Goal: Information Seeking & Learning: Learn about a topic

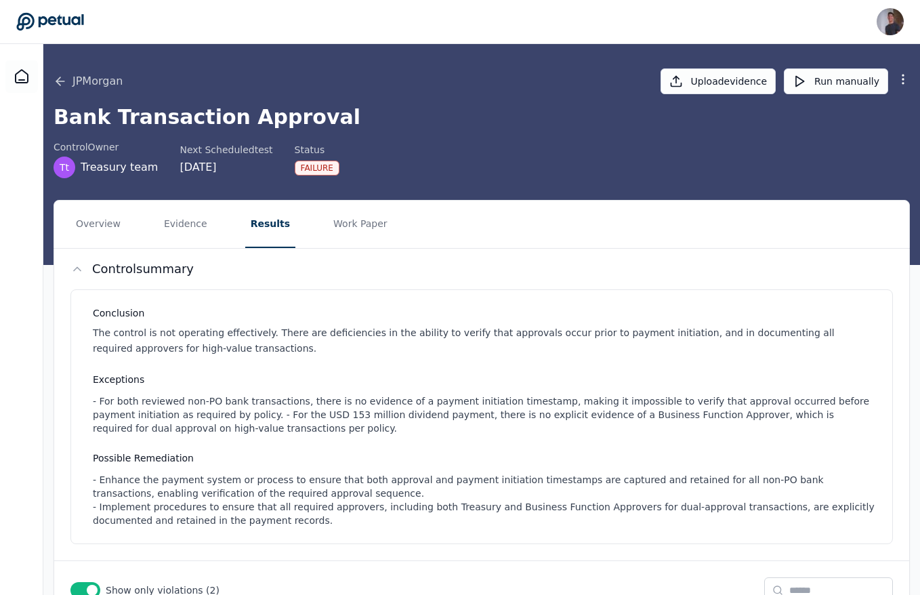
scroll to position [0, 2845]
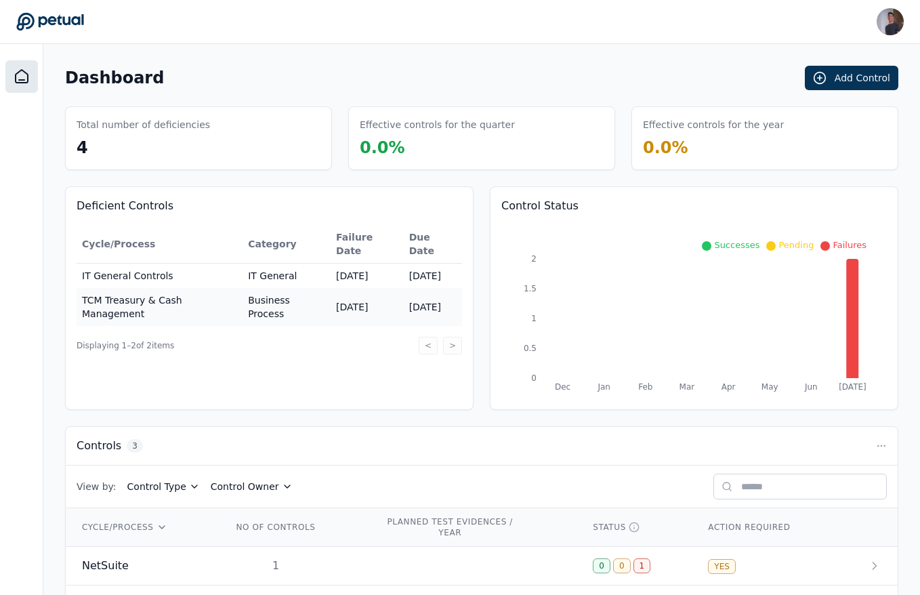
scroll to position [90, 0]
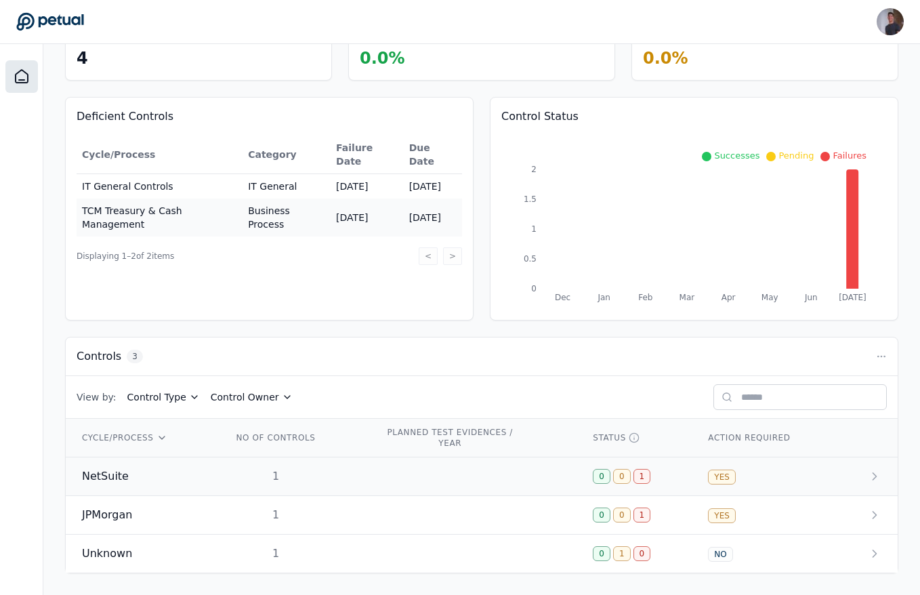
click at [248, 473] on div "1" at bounding box center [275, 476] width 87 height 16
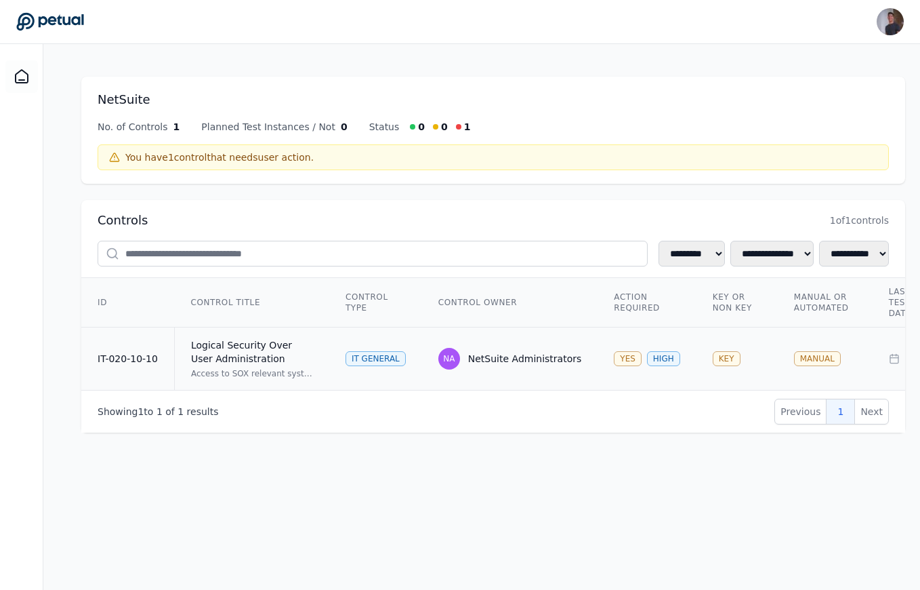
click at [224, 343] on div "Logical Security Over User Administration" at bounding box center [252, 351] width 122 height 27
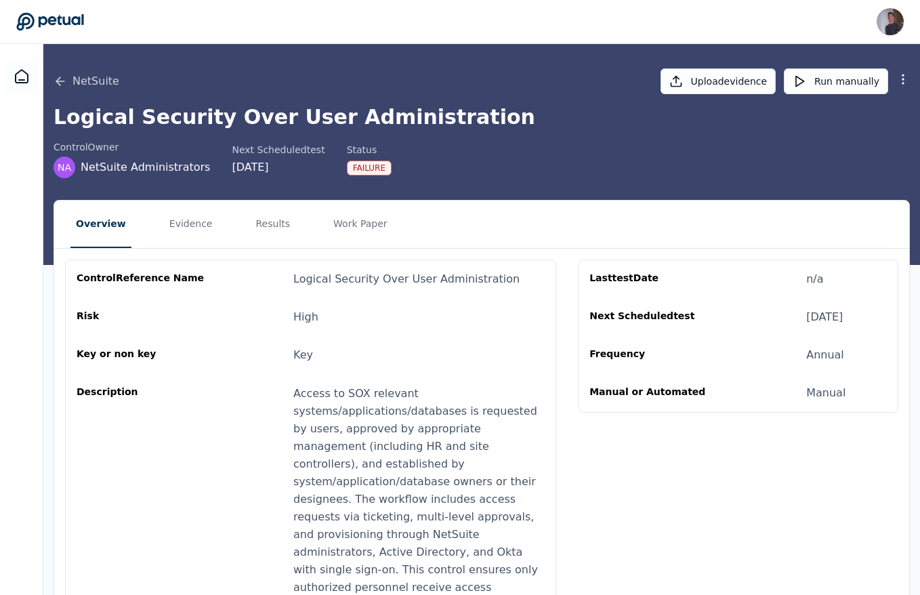
click at [184, 195] on div "NetSuite Upload evidence Run manually Logical Security Over User Administration…" at bounding box center [481, 154] width 877 height 221
click at [184, 206] on button "Evidence" at bounding box center [191, 224] width 54 height 47
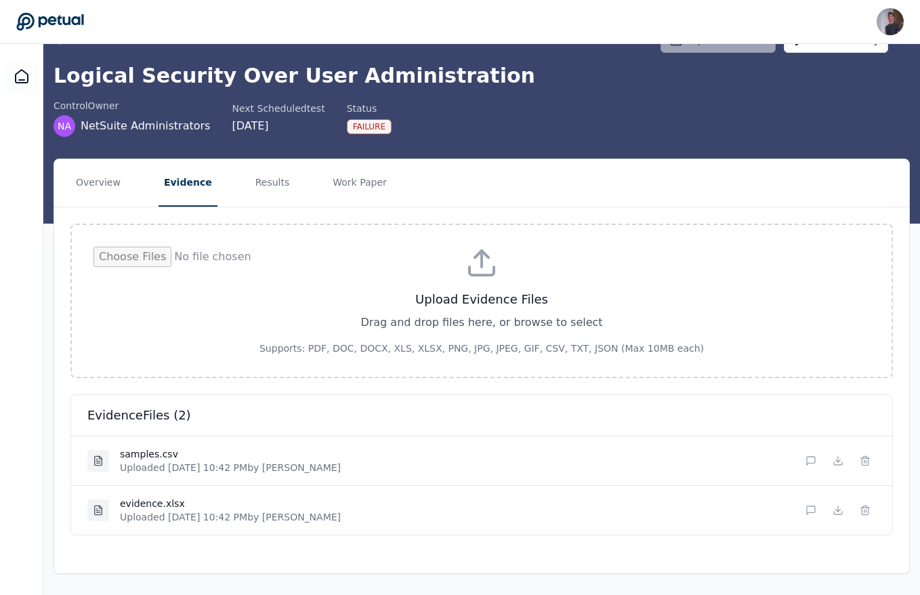
scroll to position [1, 0]
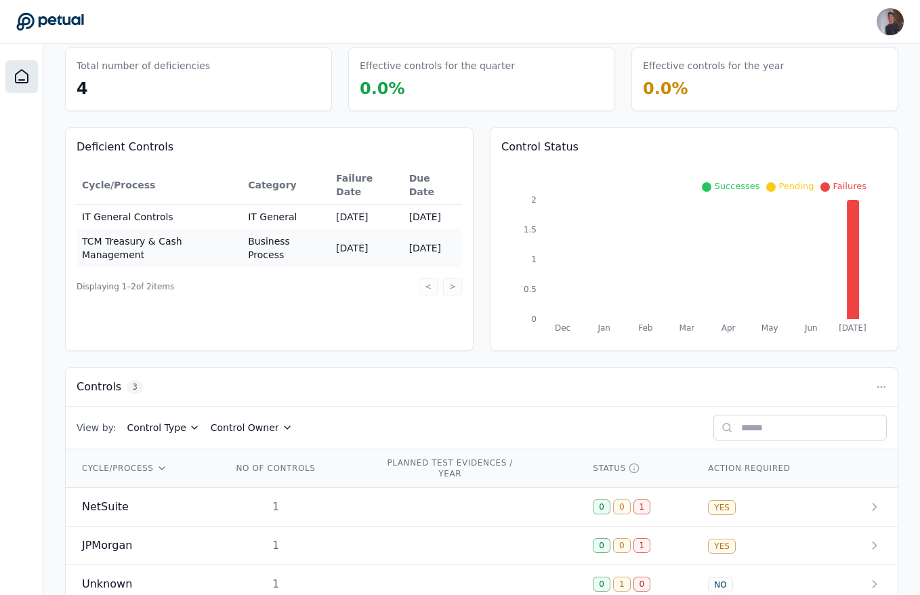
scroll to position [90, 0]
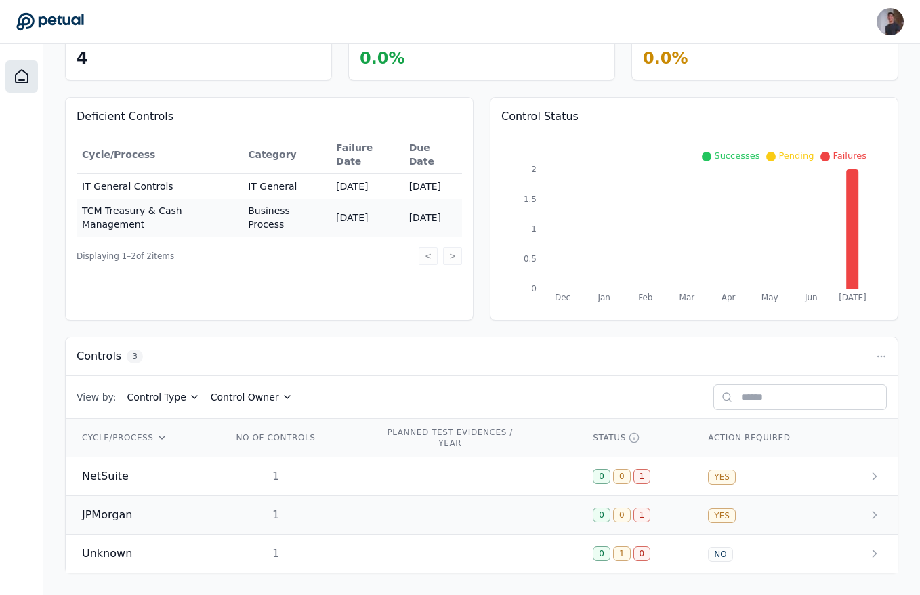
click at [162, 527] on td "JPMorgan" at bounding box center [141, 515] width 150 height 39
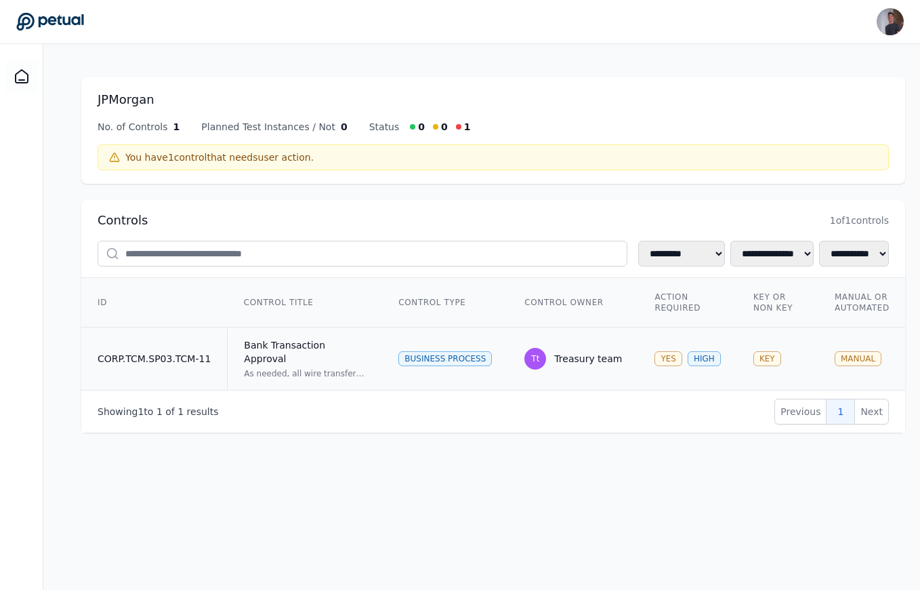
click at [182, 351] on td "CORP.TCM.SP03.TCM-11" at bounding box center [154, 358] width 146 height 63
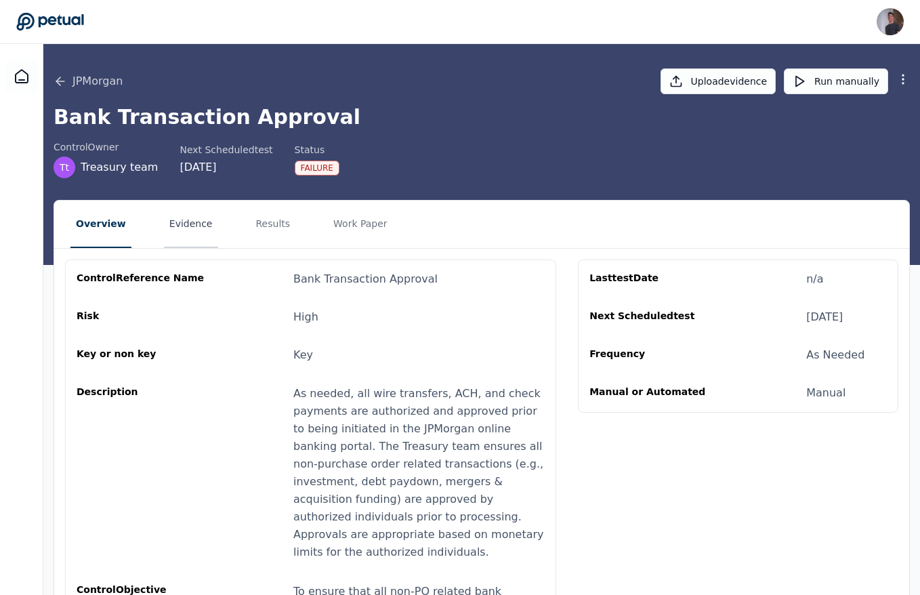
click at [189, 223] on button "Evidence" at bounding box center [191, 224] width 54 height 47
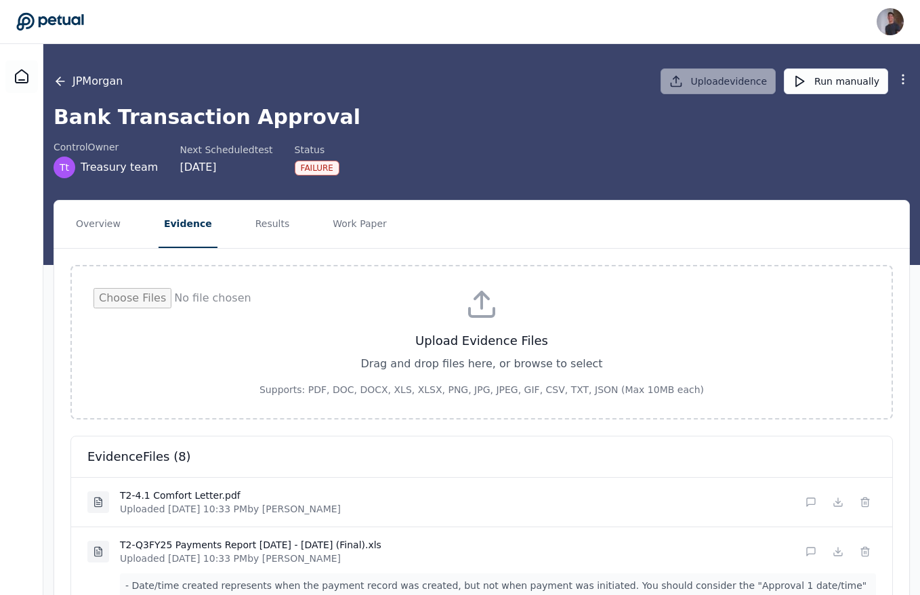
click at [56, 84] on icon at bounding box center [61, 82] width 14 height 14
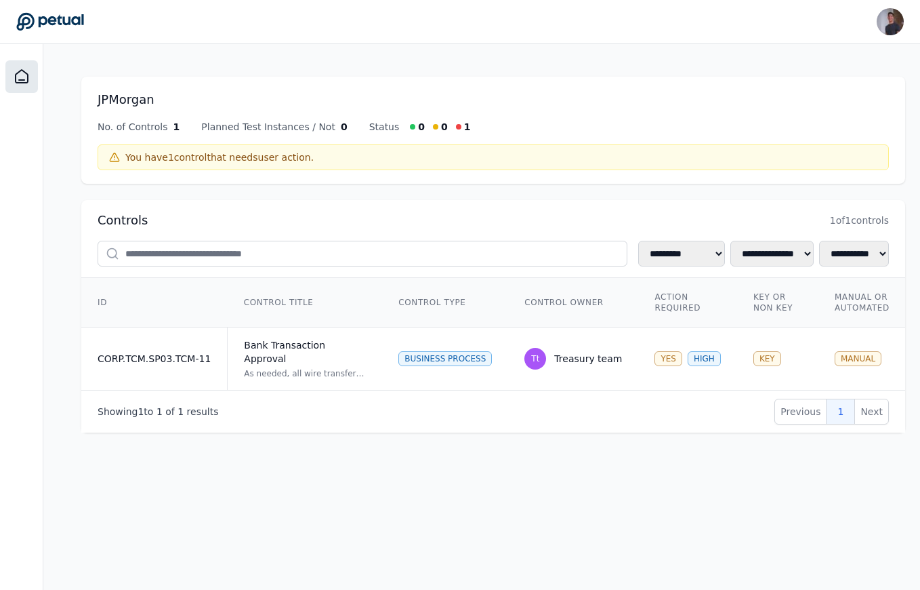
click at [26, 72] on icon at bounding box center [22, 76] width 16 height 16
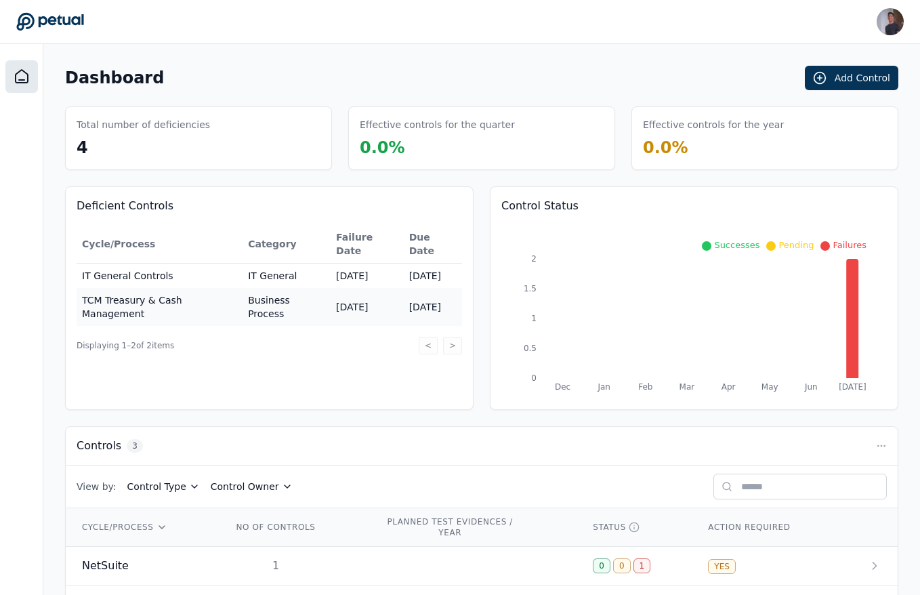
scroll to position [90, 0]
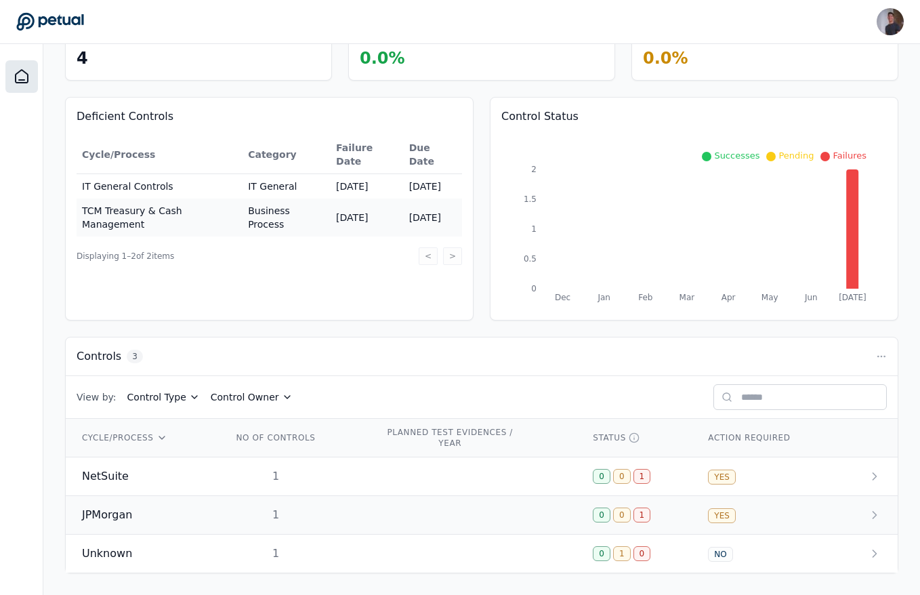
click at [191, 520] on div "JPMorgan" at bounding box center [141, 515] width 118 height 16
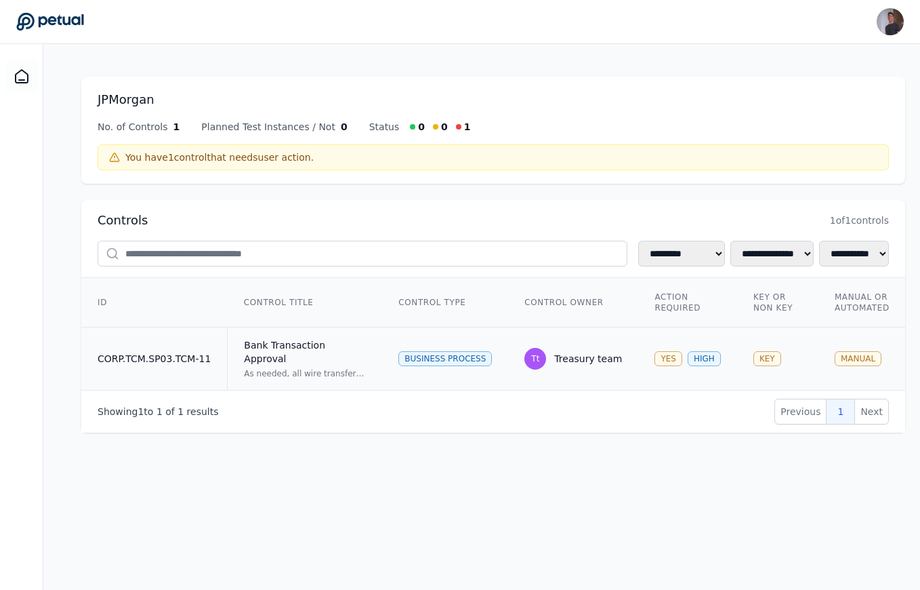
click at [228, 362] on td "Bank Transaction Approval As needed, all wire transfers, ACH, and check payment…" at bounding box center [305, 358] width 155 height 63
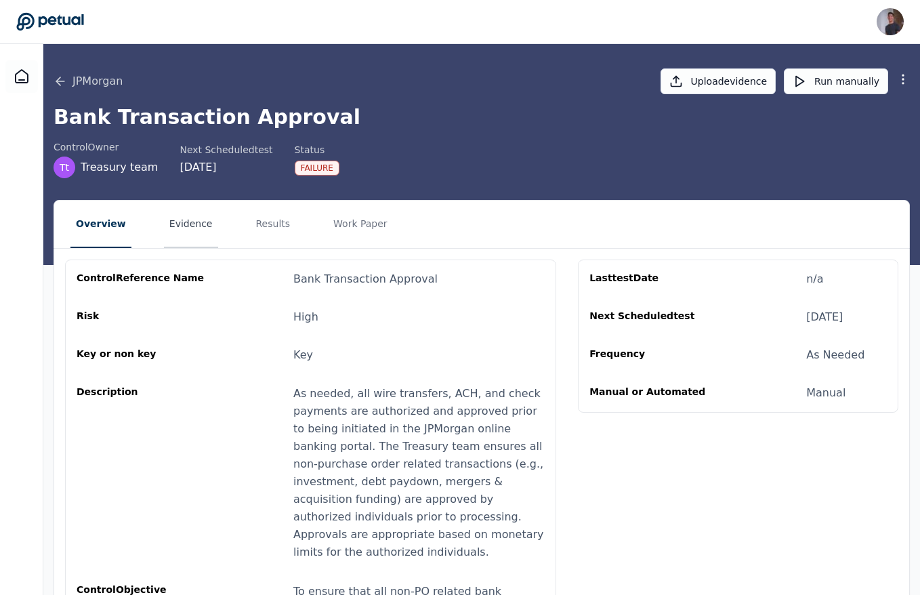
click at [191, 230] on button "Evidence" at bounding box center [191, 224] width 54 height 47
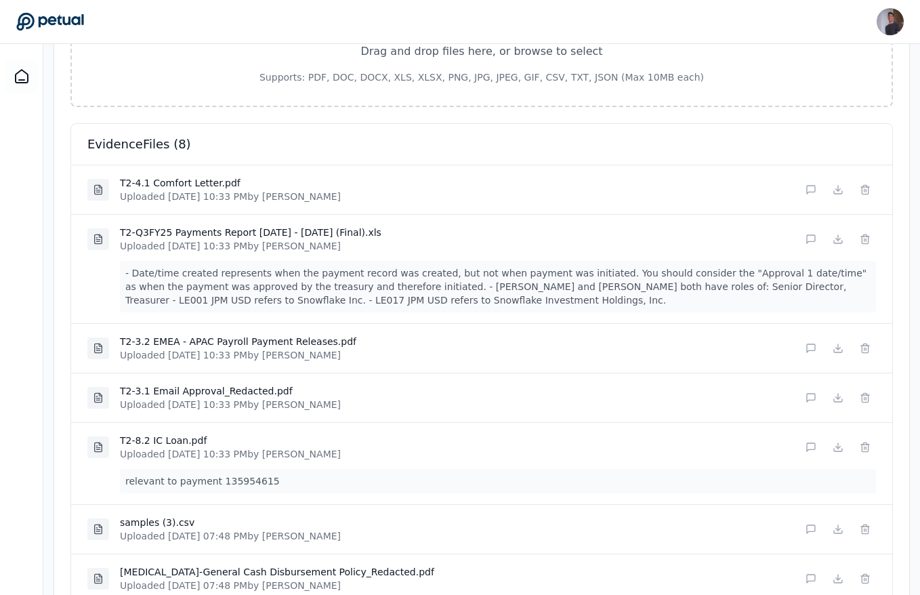
scroll to position [310, 0]
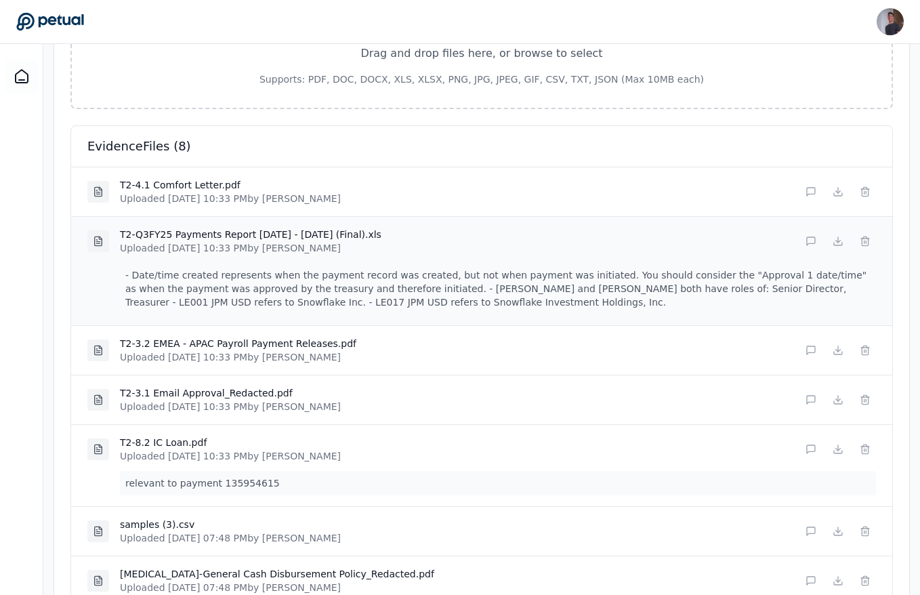
click at [205, 277] on p "- Date/time created represents when the payment record was created, but not whe…" at bounding box center [498, 289] width 756 height 52
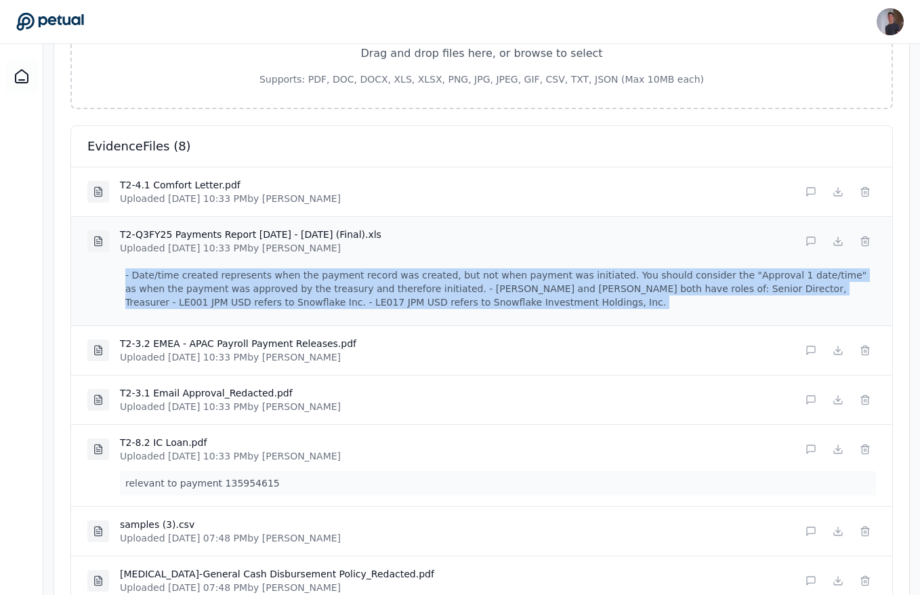
click at [205, 277] on p "- Date/time created represents when the payment record was created, but not whe…" at bounding box center [498, 289] width 756 height 52
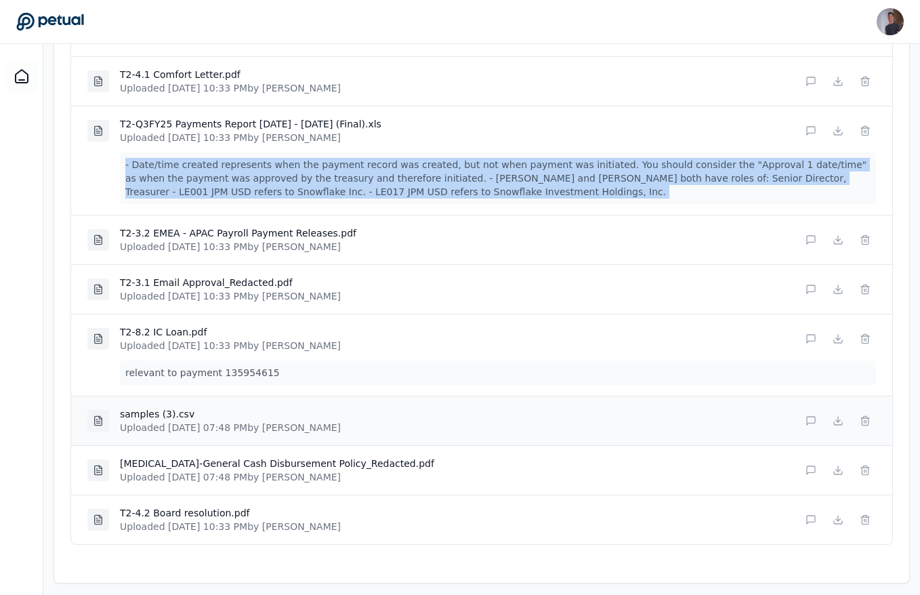
scroll to position [425, 0]
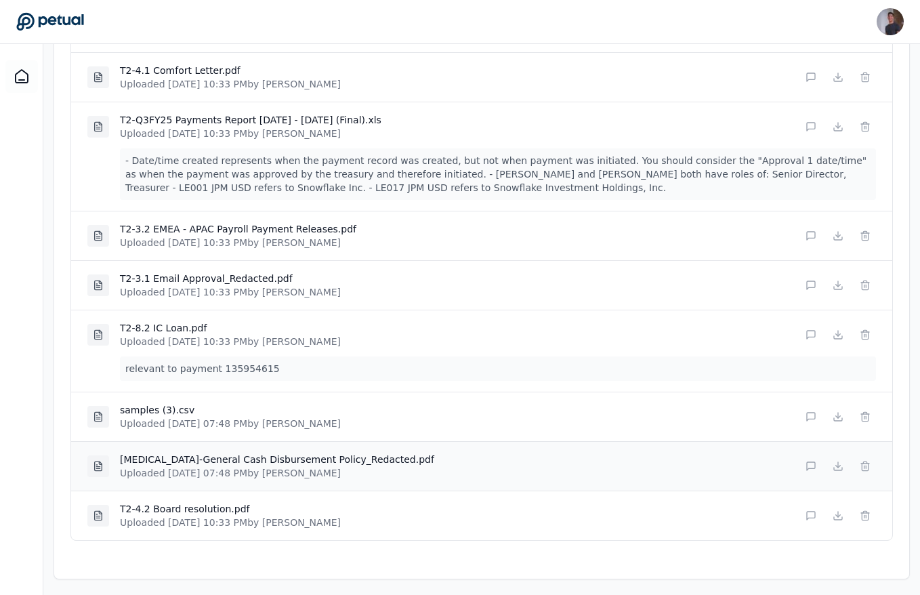
click at [270, 466] on p "Uploaded Aug 4, 2025, 07:48 PM by Andrew Li" at bounding box center [277, 473] width 315 height 14
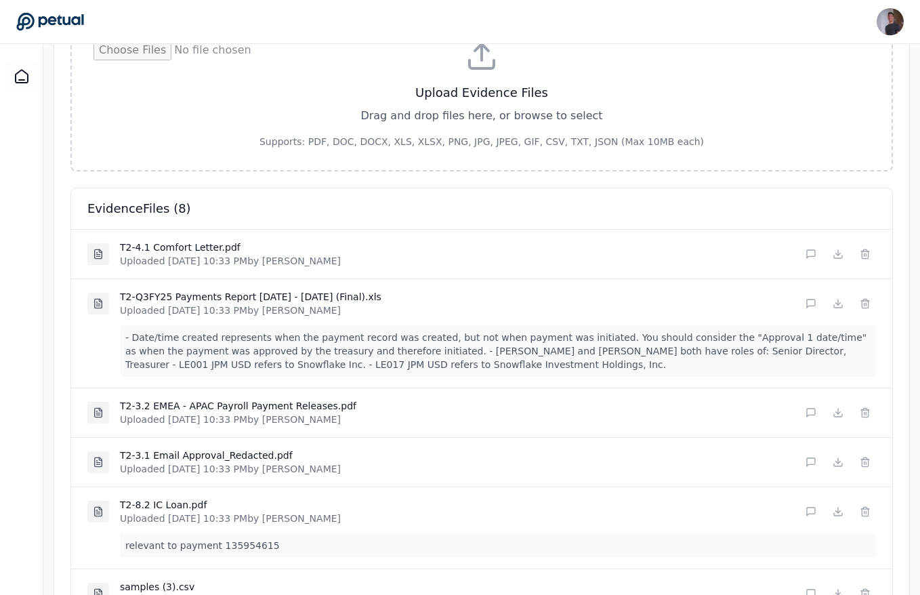
scroll to position [246, 0]
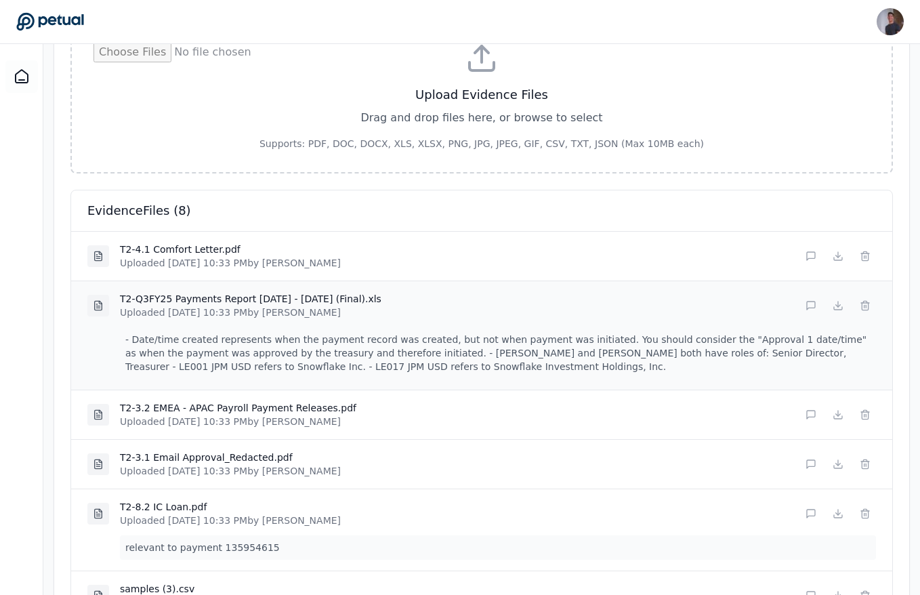
click at [279, 354] on p "- Date/time created represents when the payment record was created, but not whe…" at bounding box center [498, 353] width 756 height 52
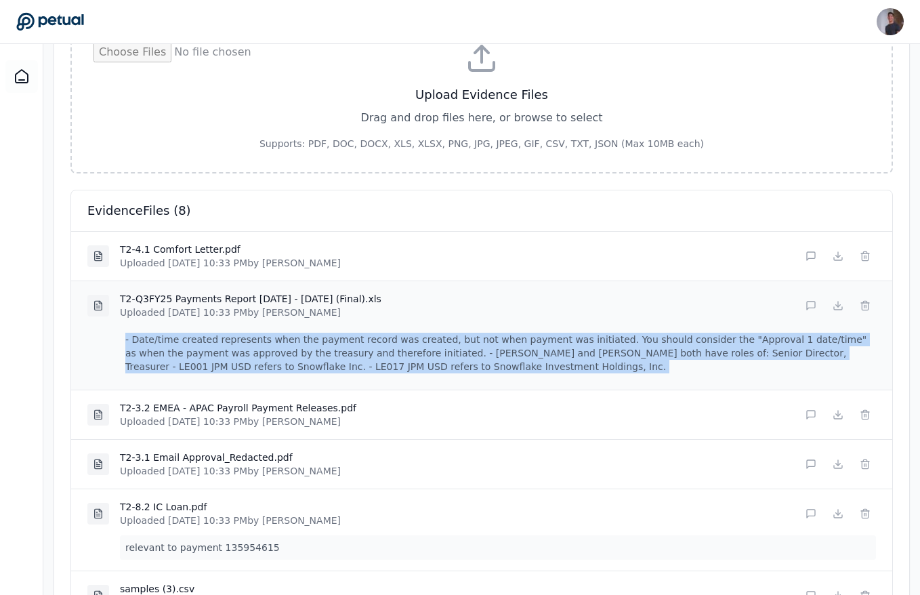
click at [279, 354] on p "- Date/time created represents when the payment record was created, but not whe…" at bounding box center [498, 353] width 756 height 52
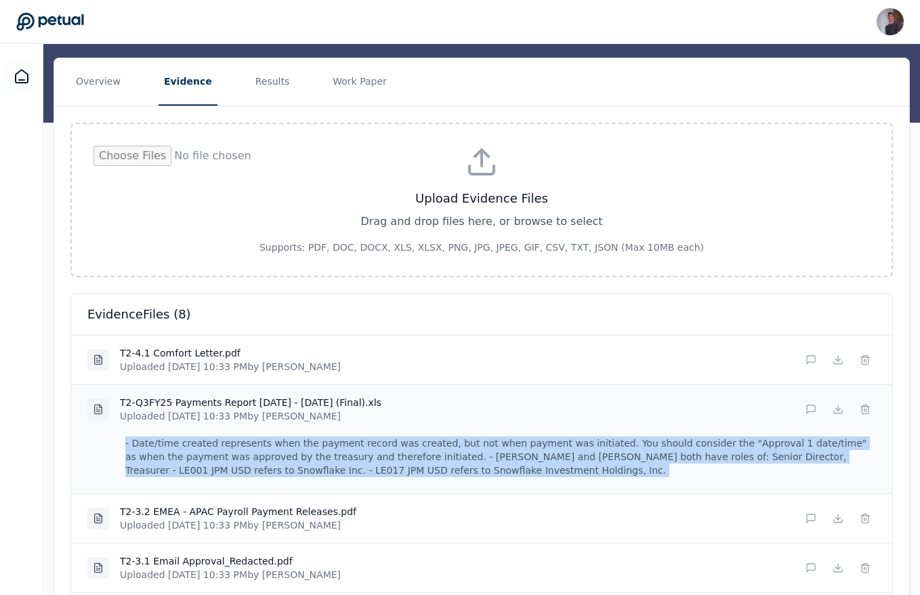
scroll to position [136, 0]
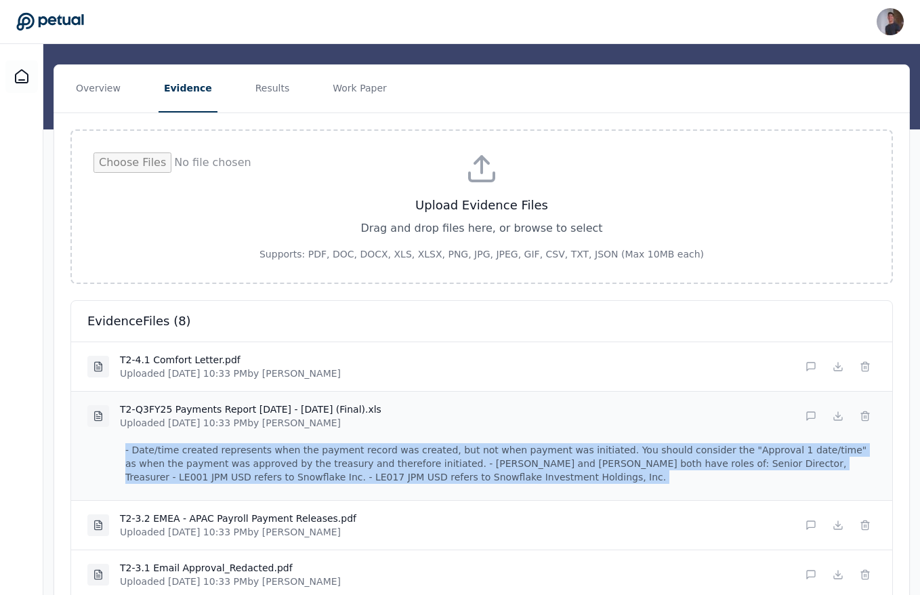
click at [315, 445] on p "- Date/time created represents when the payment record was created, but not whe…" at bounding box center [498, 464] width 756 height 52
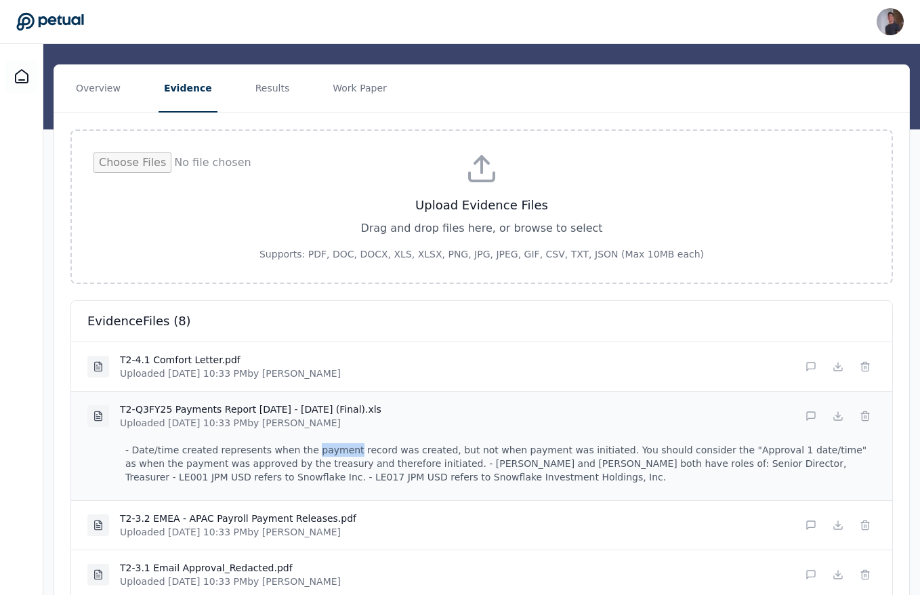
click at [315, 445] on p "- Date/time created represents when the payment record was created, but not whe…" at bounding box center [498, 464] width 756 height 52
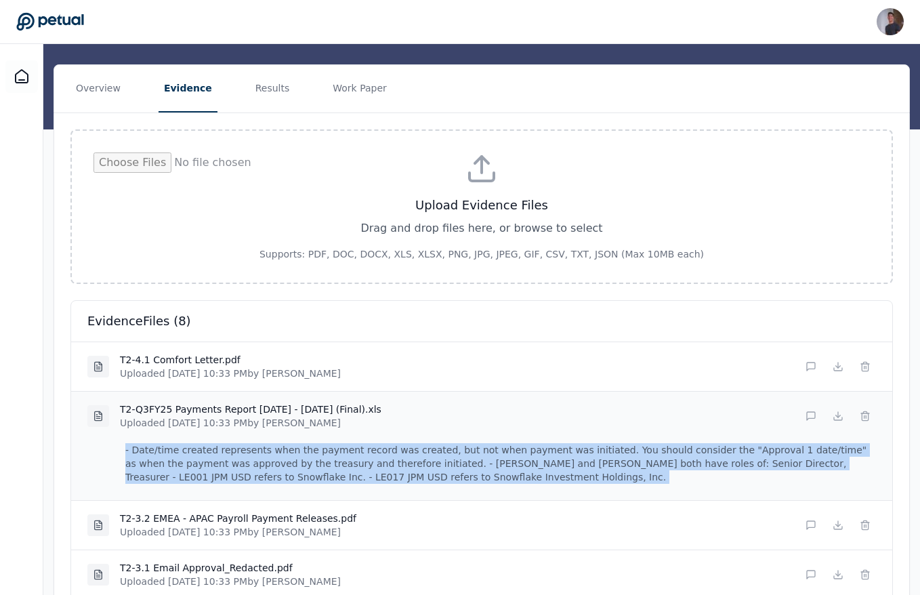
click at [315, 445] on p "- Date/time created represents when the payment record was created, but not whe…" at bounding box center [498, 464] width 756 height 52
click at [392, 436] on div "T2-Q3FY25 Payments Report 08-01-2024 - 10-31-2024 (Final).xls Uploaded Jul 25, …" at bounding box center [482, 445] width 822 height 109
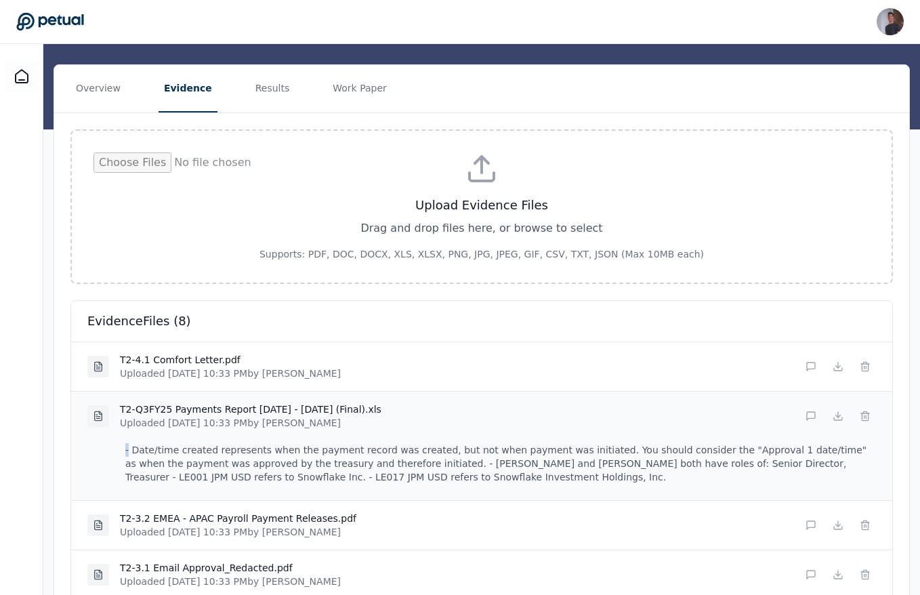
click at [392, 436] on div "T2-Q3FY25 Payments Report 08-01-2024 - 10-31-2024 (Final).xls Uploaded Jul 25, …" at bounding box center [482, 445] width 822 height 109
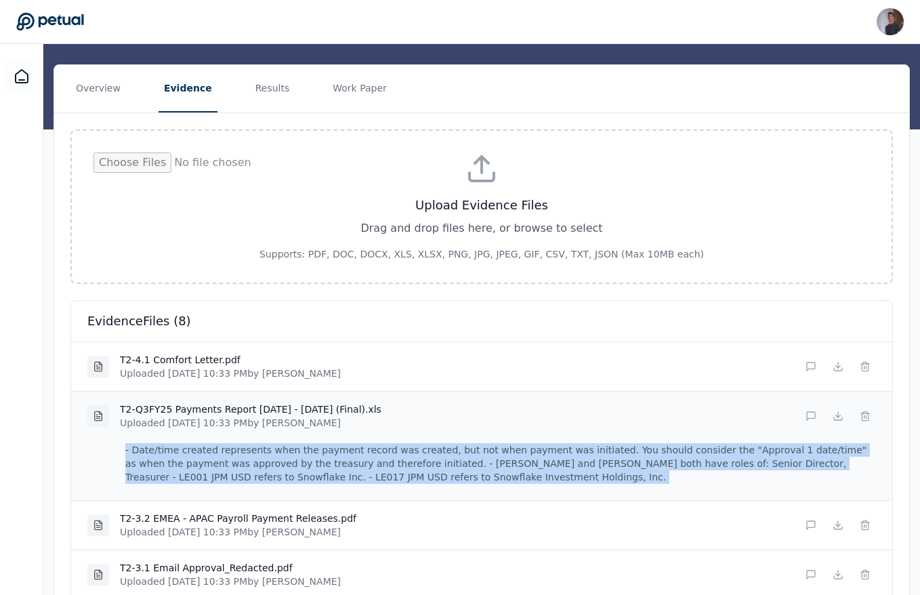
click at [392, 436] on div "T2-Q3FY25 Payments Report 08-01-2024 - 10-31-2024 (Final).xls Uploaded Jul 25, …" at bounding box center [482, 445] width 822 height 109
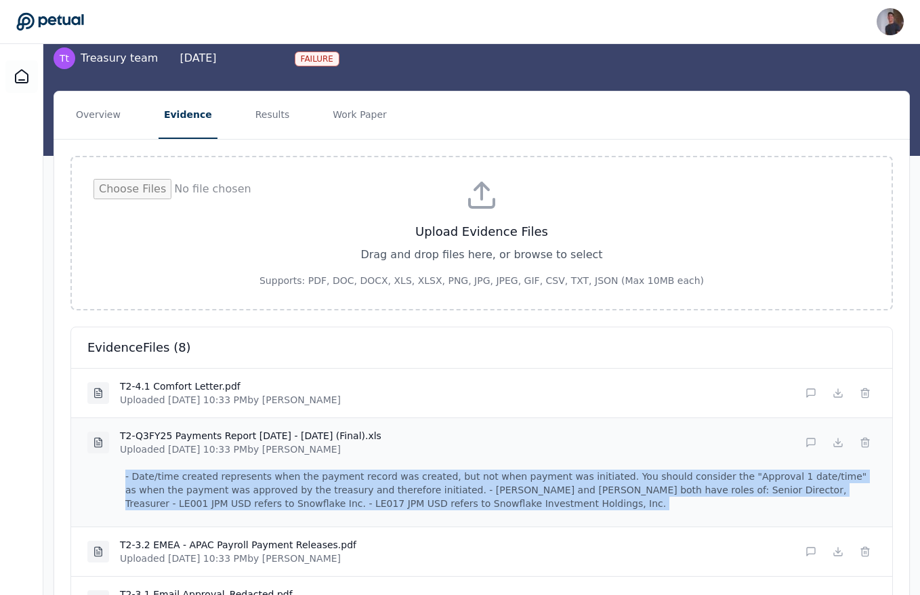
scroll to position [0, 0]
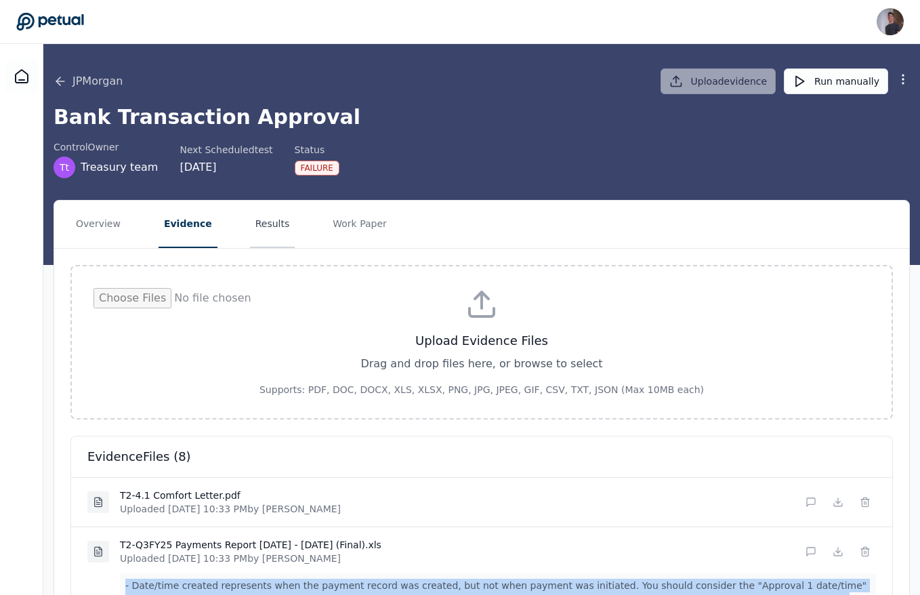
click at [262, 231] on button "Results" at bounding box center [272, 224] width 45 height 47
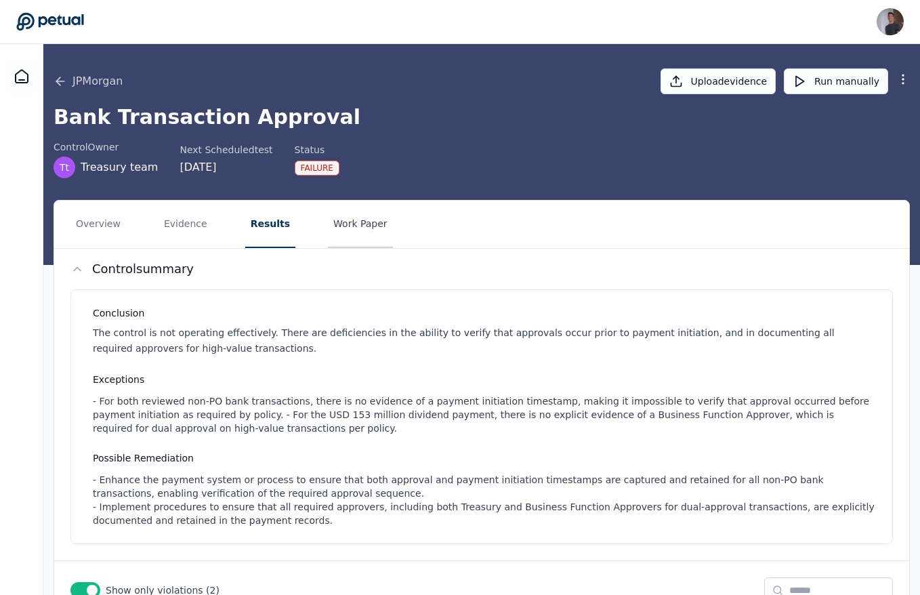
click at [353, 229] on button "Work Paper" at bounding box center [360, 224] width 65 height 47
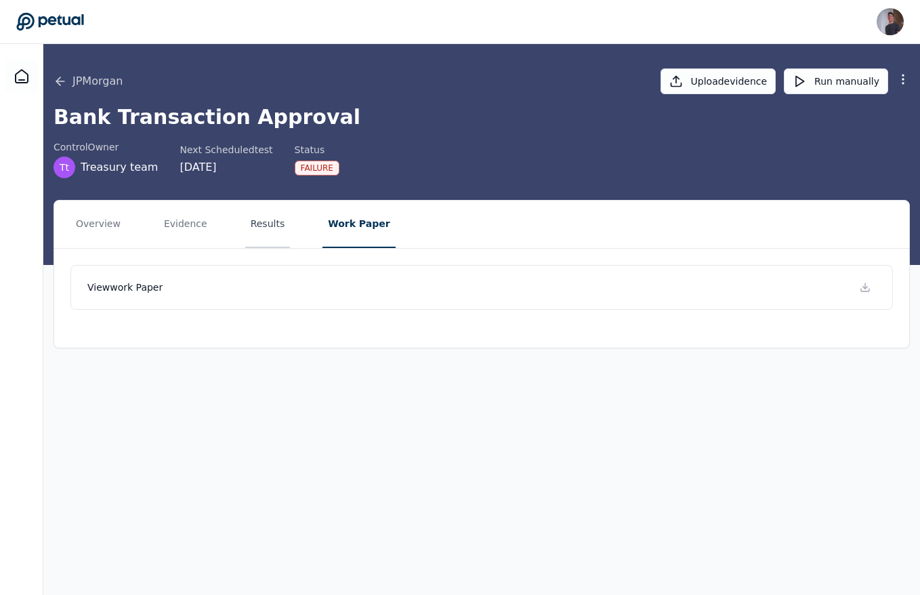
click at [269, 229] on button "Results" at bounding box center [267, 224] width 45 height 47
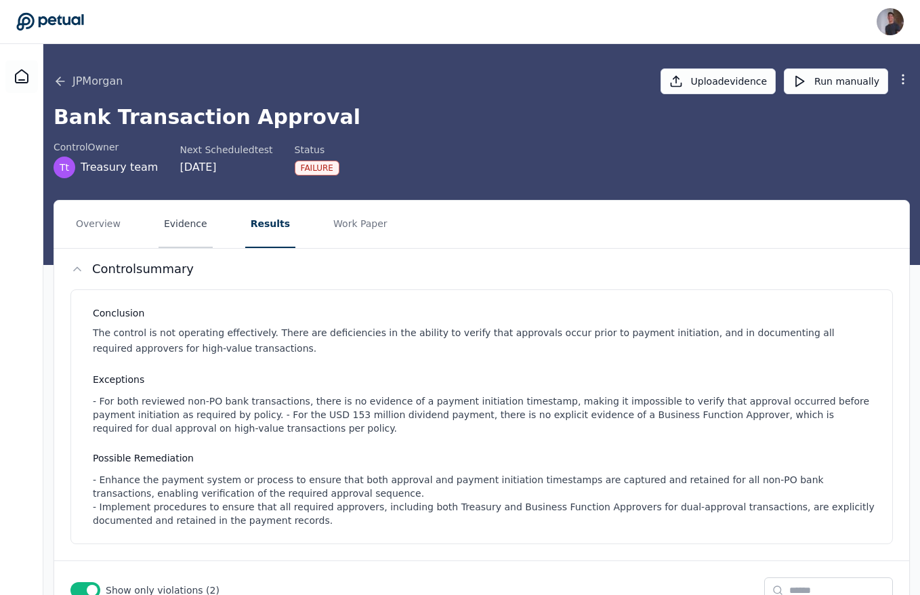
click at [201, 230] on button "Evidence" at bounding box center [186, 224] width 54 height 47
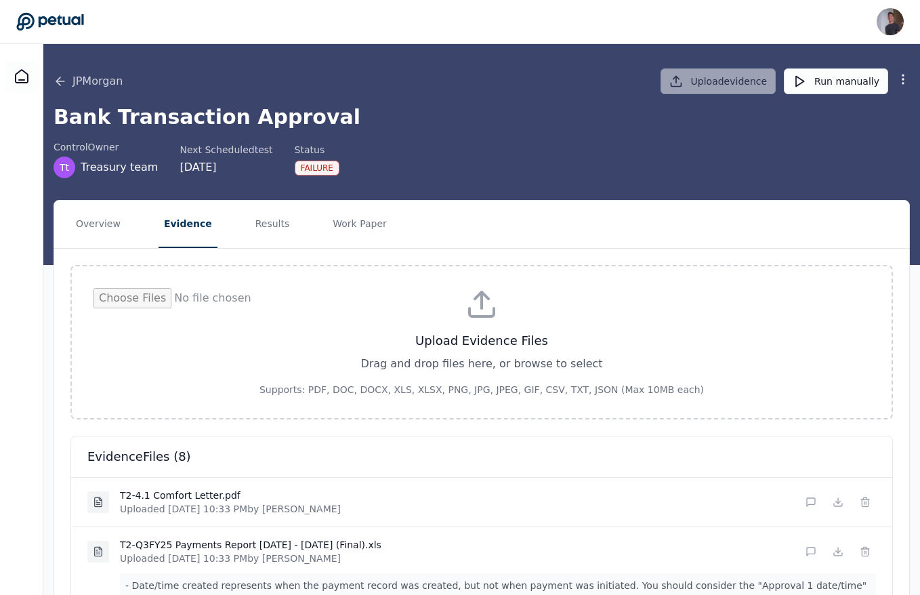
click at [293, 229] on nav "Overview Evidence Results Work Paper" at bounding box center [481, 224] width 855 height 47
click at [267, 221] on button "Results" at bounding box center [272, 224] width 45 height 47
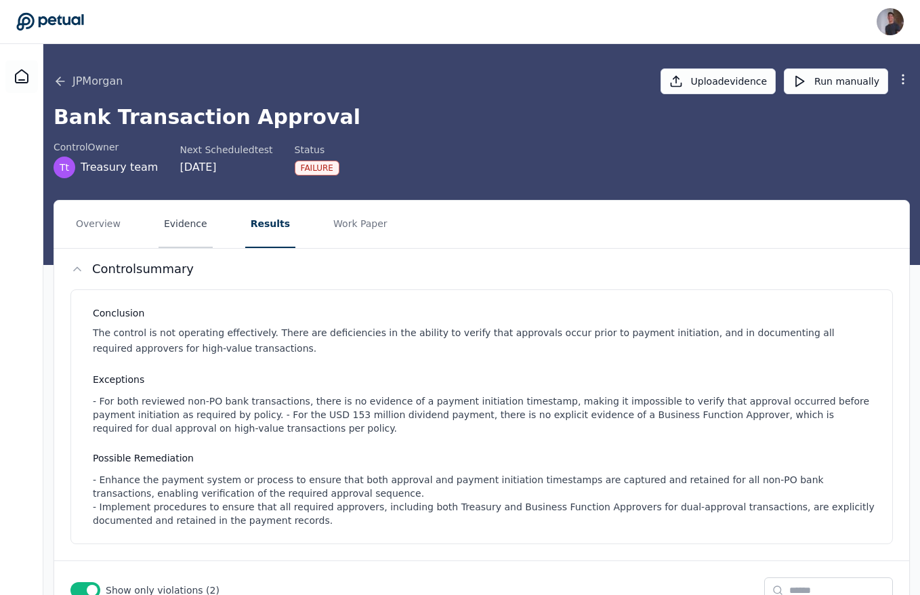
click at [180, 227] on button "Evidence" at bounding box center [186, 224] width 54 height 47
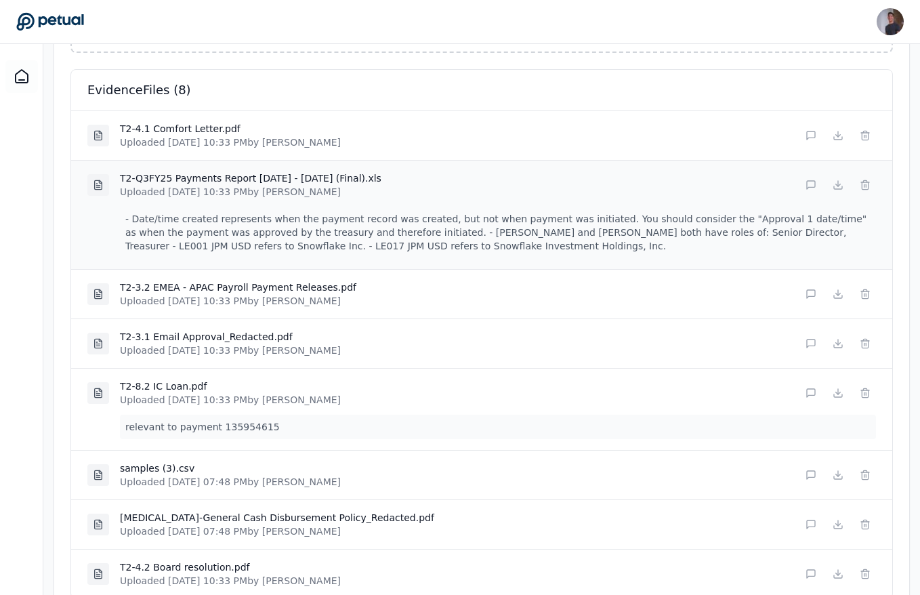
scroll to position [387, 0]
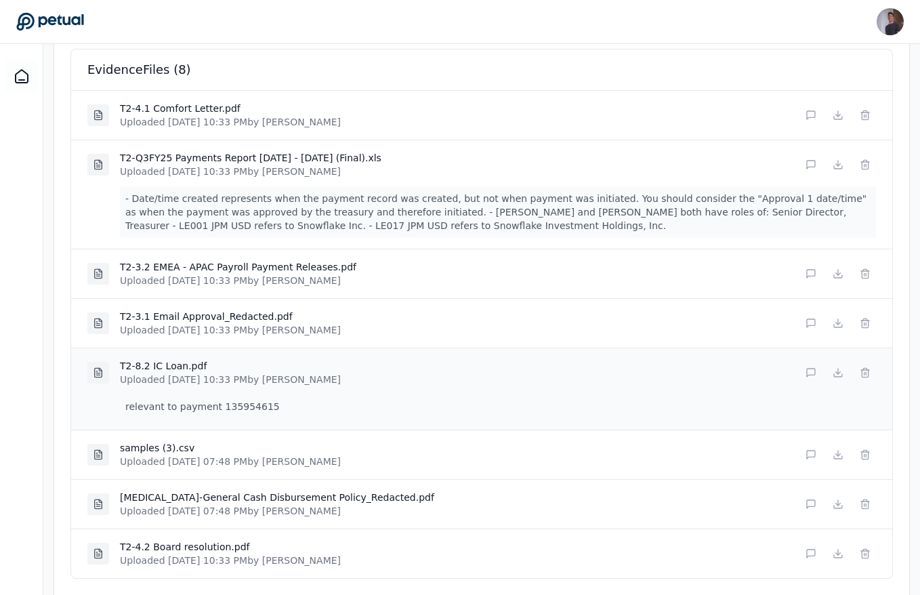
click at [145, 361] on h4 "T2-8.2 IC Loan.pdf" at bounding box center [230, 366] width 221 height 14
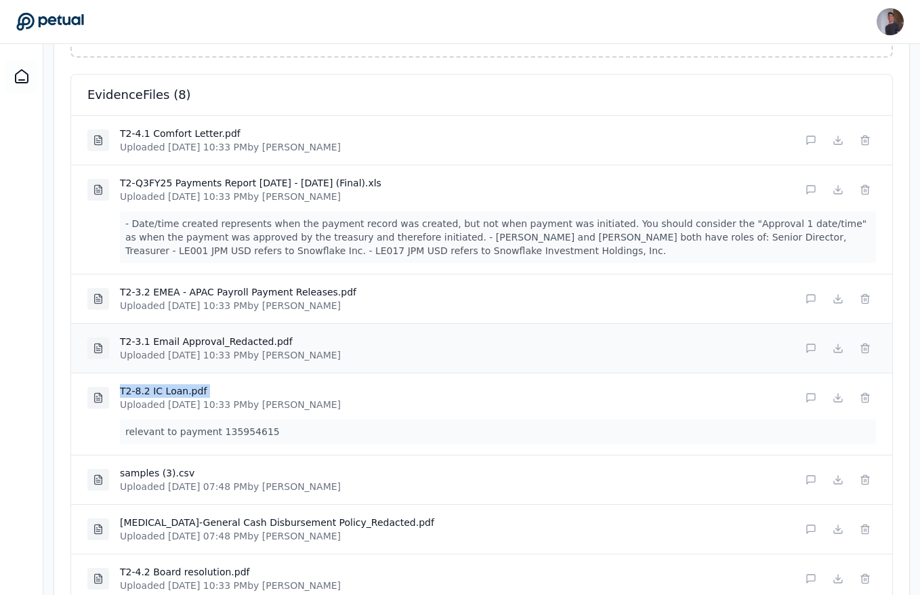
scroll to position [411, 0]
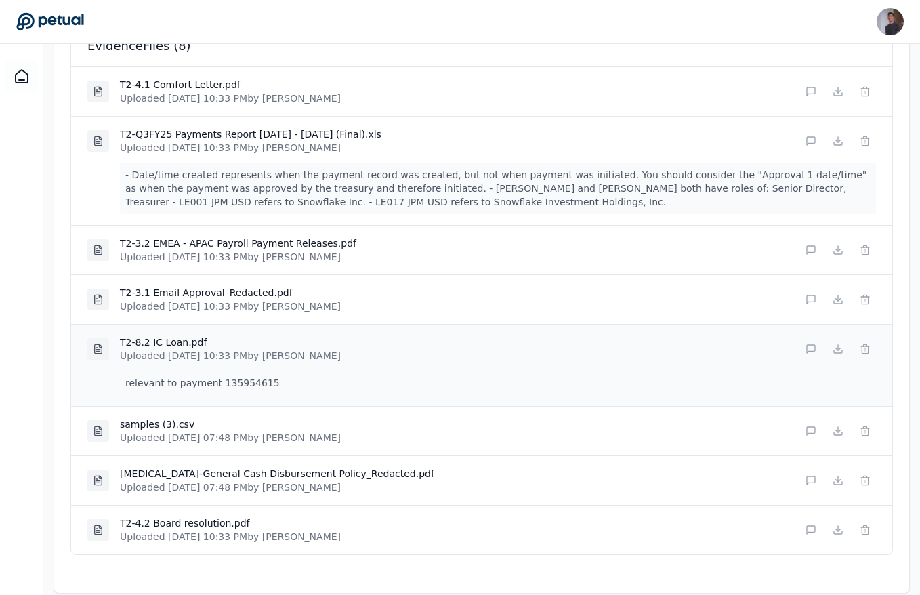
click at [248, 390] on p "relevant to payment 135954615" at bounding box center [498, 383] width 756 height 24
click at [184, 350] on p "Uploaded Jul 25, 2025, 10:33 PM by Andrew Li" at bounding box center [230, 356] width 221 height 14
click at [226, 384] on p "relevant to payment 135954615" at bounding box center [498, 383] width 756 height 24
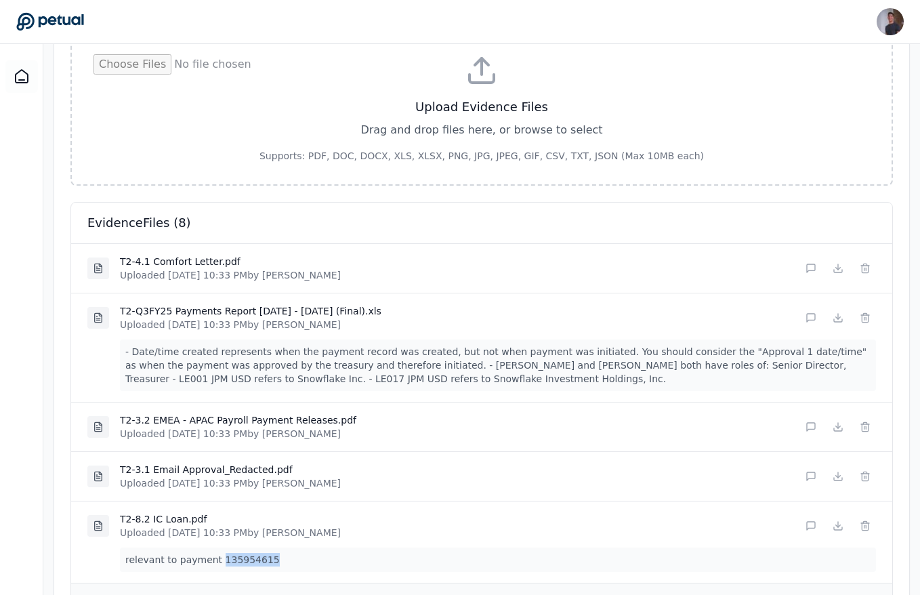
scroll to position [229, 0]
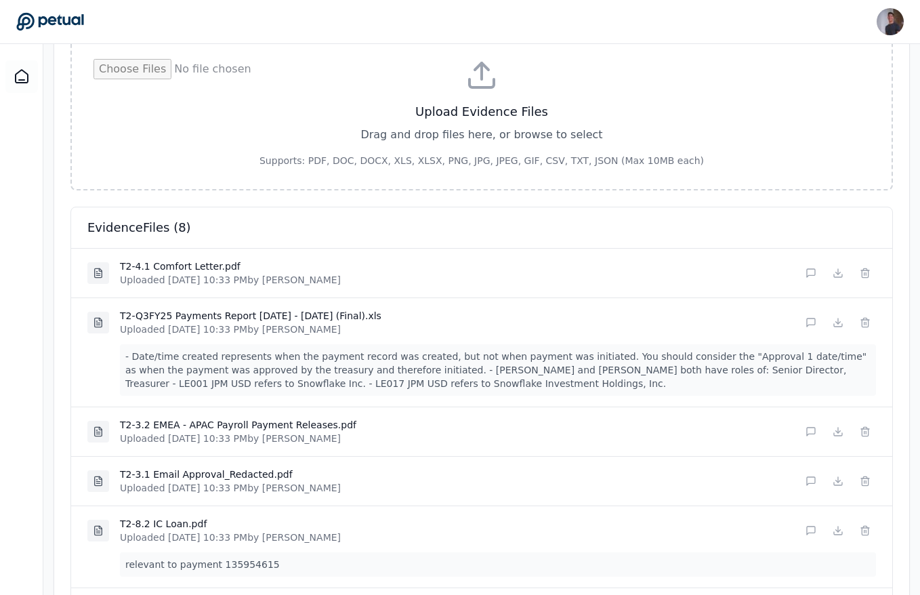
click at [753, 230] on h3 "evidence Files ( 8 )" at bounding box center [481, 227] width 789 height 19
click at [746, 228] on h3 "evidence Files ( 8 )" at bounding box center [481, 227] width 789 height 19
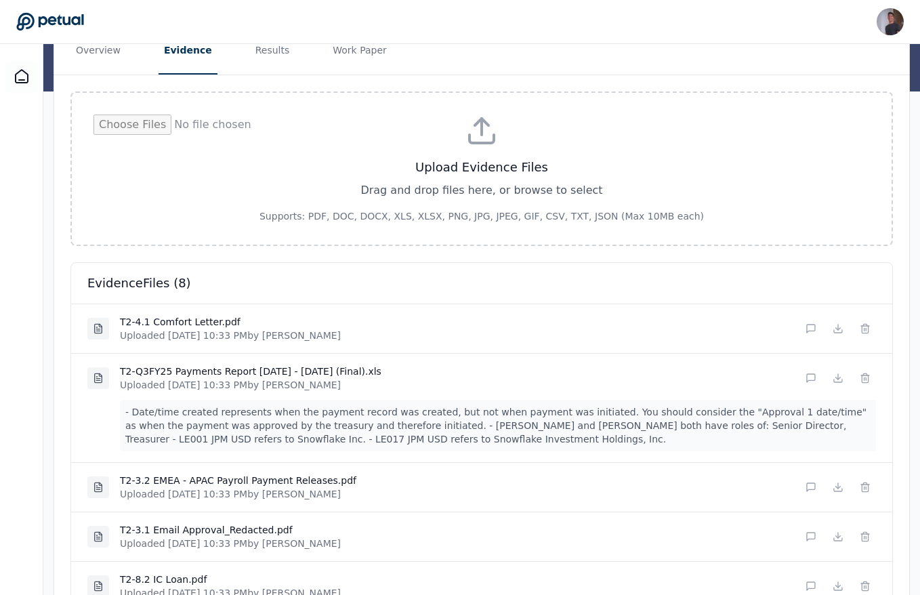
scroll to position [97, 0]
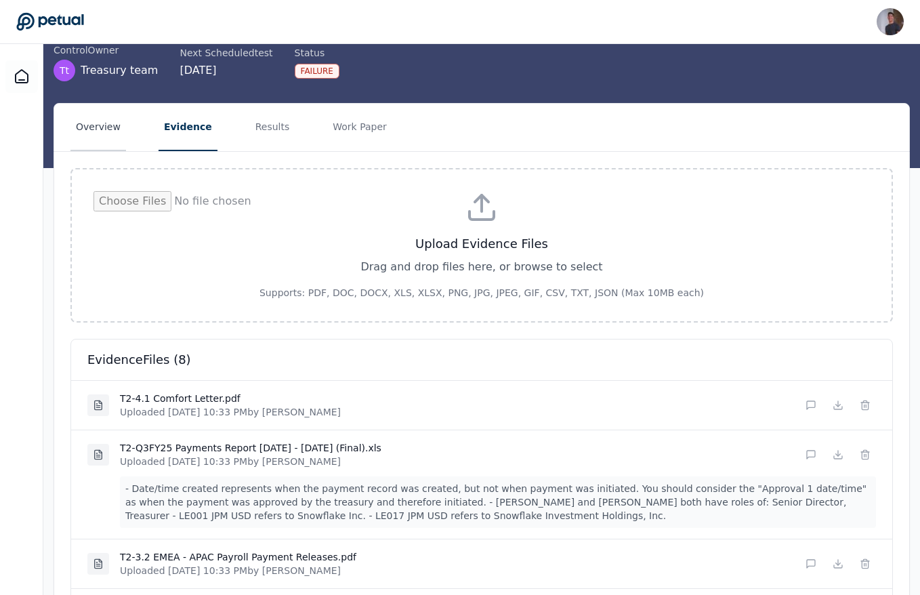
click at [98, 134] on button "Overview" at bounding box center [98, 127] width 56 height 47
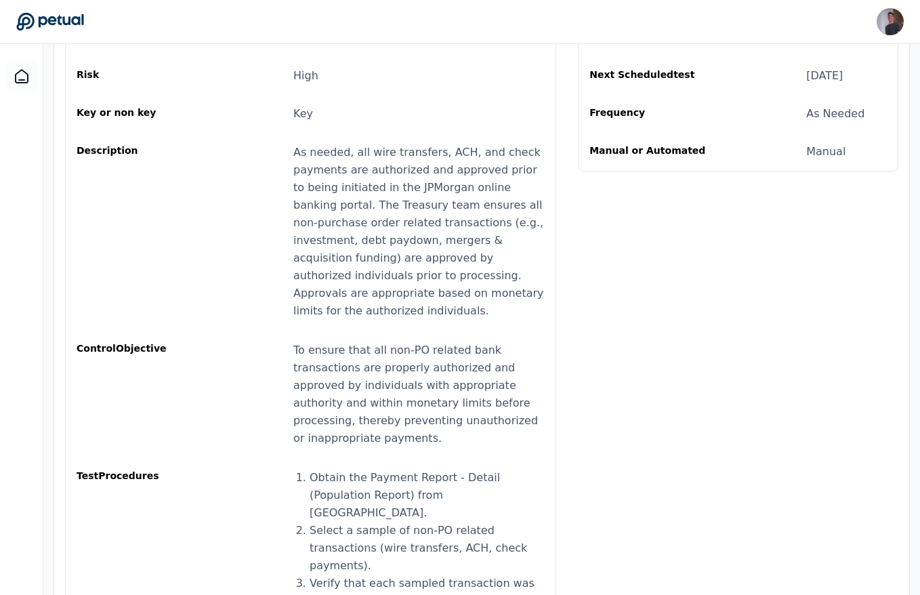
scroll to position [340, 0]
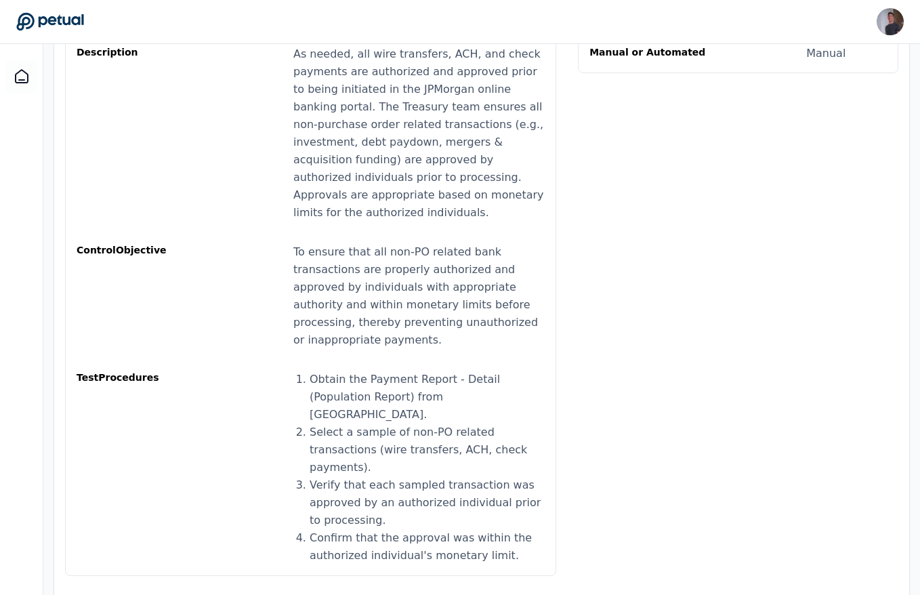
drag, startPoint x: 196, startPoint y: 391, endPoint x: 416, endPoint y: 504, distance: 247.7
click at [416, 504] on div "test Procedures Obtain the Payment Report - Detail (Population Report) from JPM…" at bounding box center [311, 468] width 468 height 194
click at [263, 489] on div "test Procedures Obtain the Payment Report - Detail (Population Report) from JPM…" at bounding box center [311, 468] width 468 height 194
click at [260, 489] on div "test Procedures Obtain the Payment Report - Detail (Population Report) from JPM…" at bounding box center [311, 468] width 468 height 194
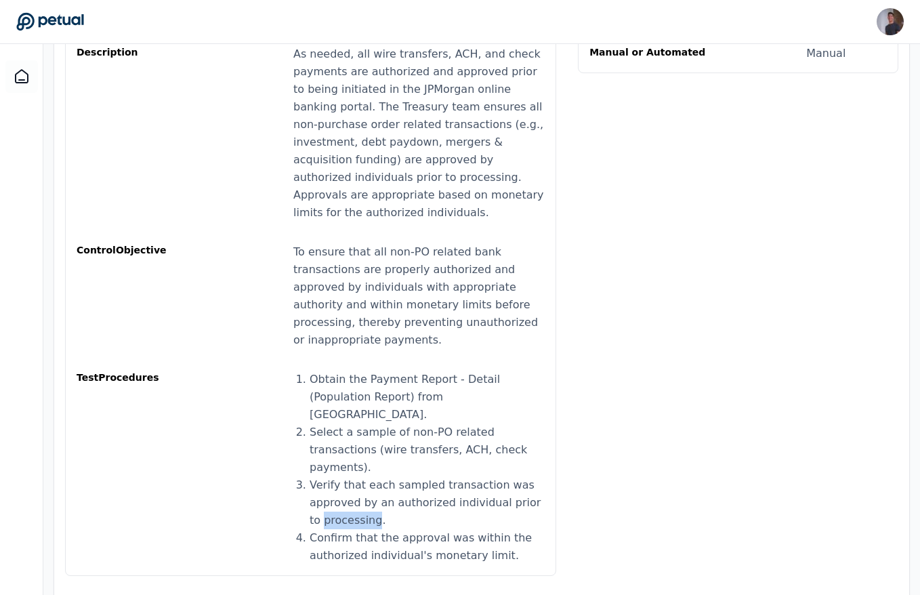
drag, startPoint x: 245, startPoint y: 428, endPoint x: 370, endPoint y: 476, distance: 134.3
click at [370, 476] on div "test Procedures Obtain the Payment Report - Detail (Population Report) from JPM…" at bounding box center [311, 468] width 468 height 194
click at [645, 350] on div "control Reference Name Bank Transaction Approval Risk High Key or non key Key D…" at bounding box center [481, 248] width 855 height 678
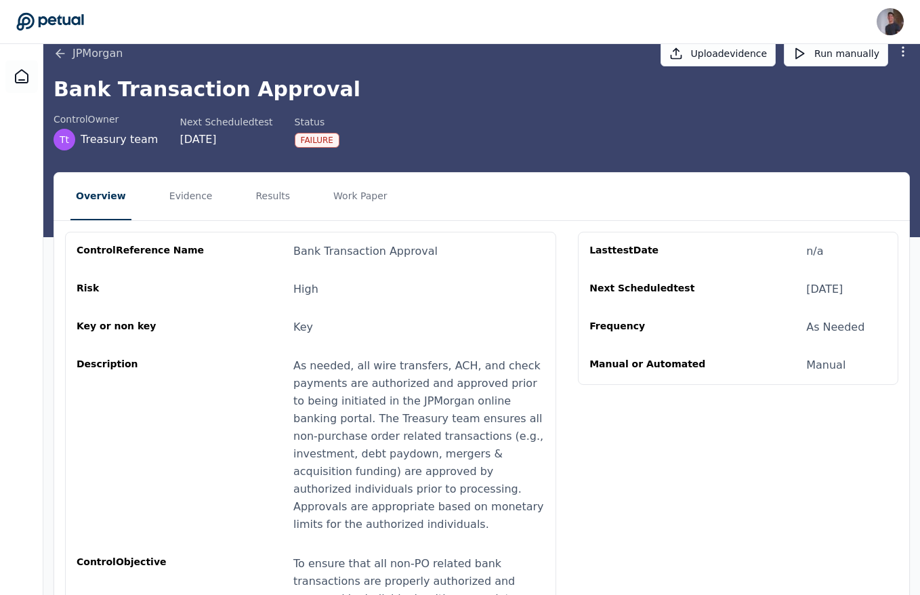
scroll to position [26, 0]
click at [169, 195] on button "Evidence" at bounding box center [191, 197] width 54 height 47
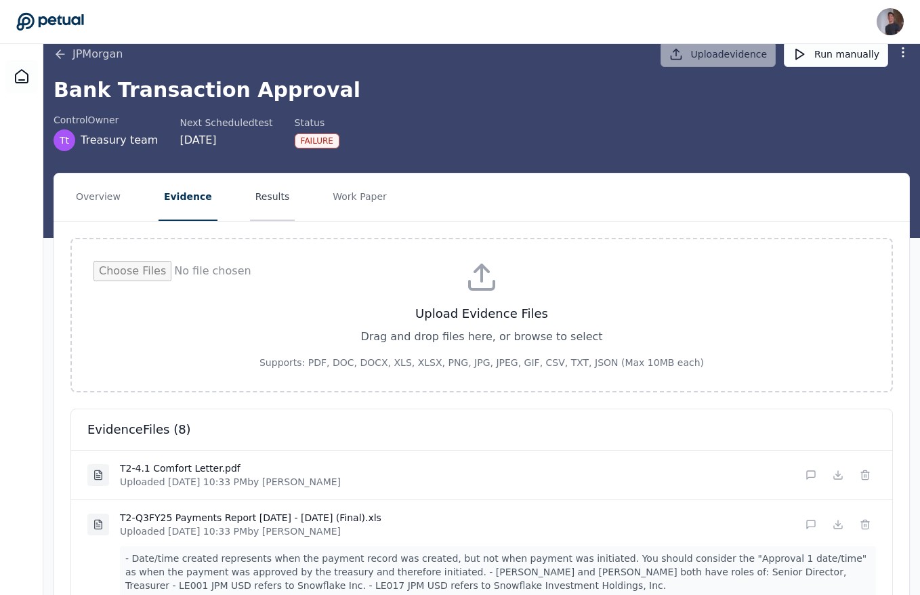
click at [273, 199] on button "Results" at bounding box center [272, 197] width 45 height 47
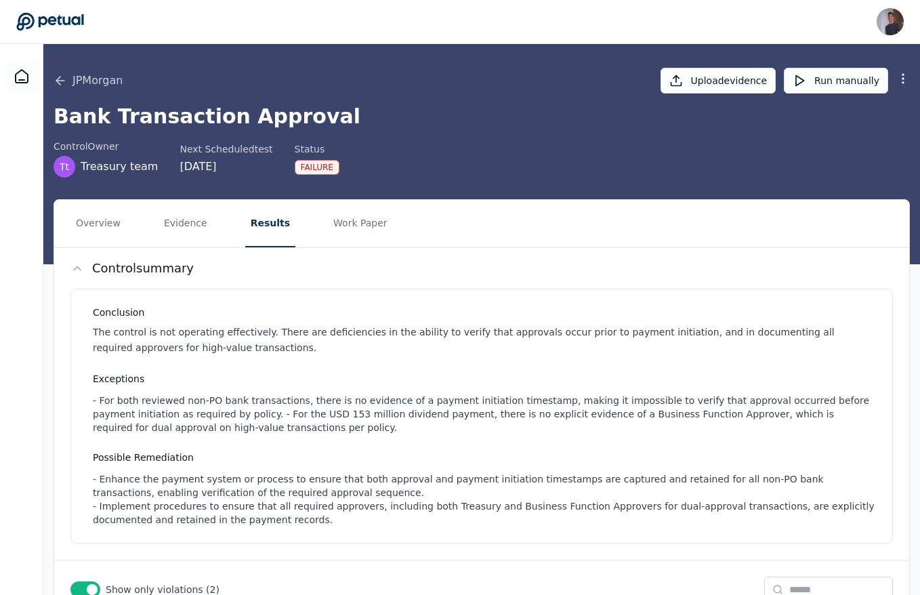
click at [205, 199] on div "JPMorgan Upload evidence Run manually Bank Transaction Approval control Owner T…" at bounding box center [481, 153] width 877 height 221
click at [188, 223] on button "Evidence" at bounding box center [186, 223] width 54 height 47
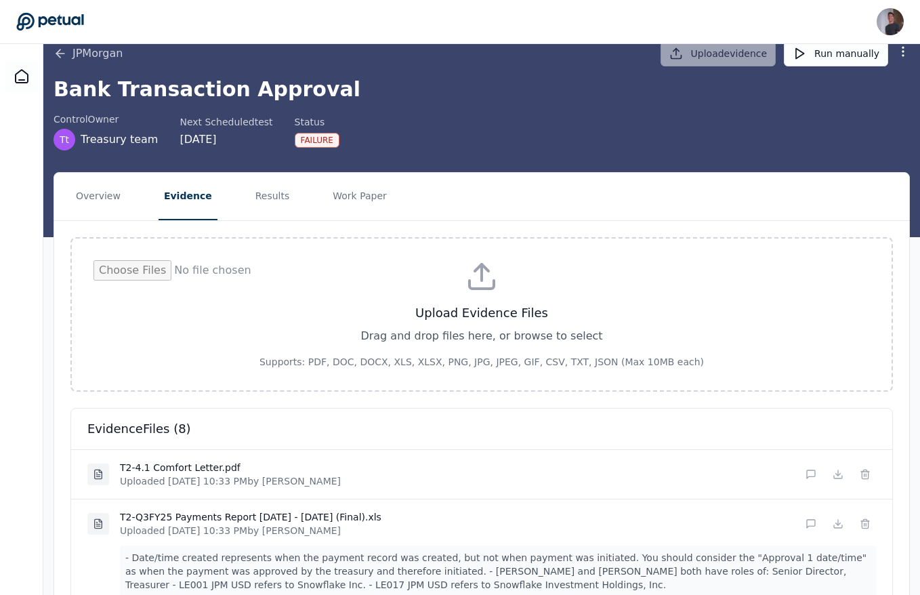
scroll to position [5, 0]
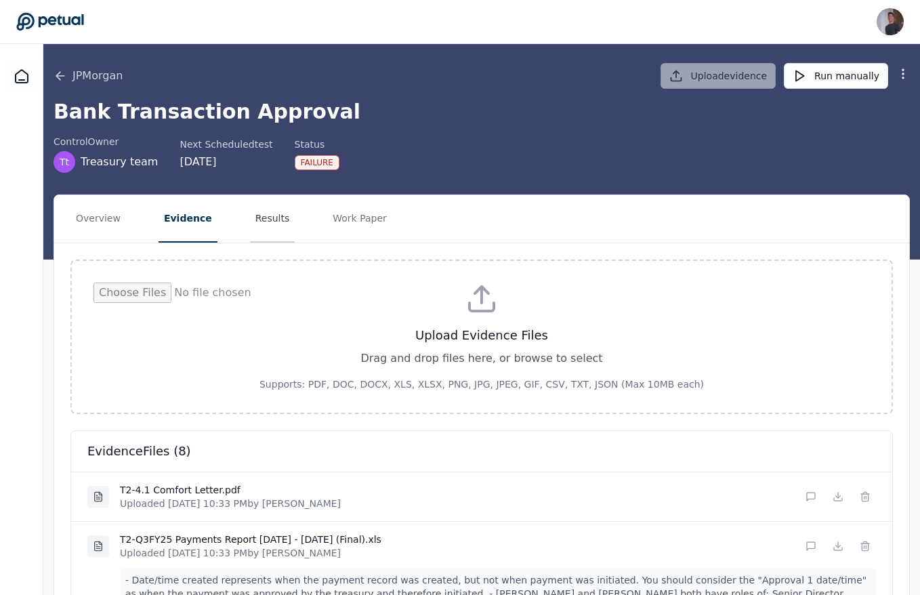
click at [262, 206] on button "Results" at bounding box center [272, 218] width 45 height 47
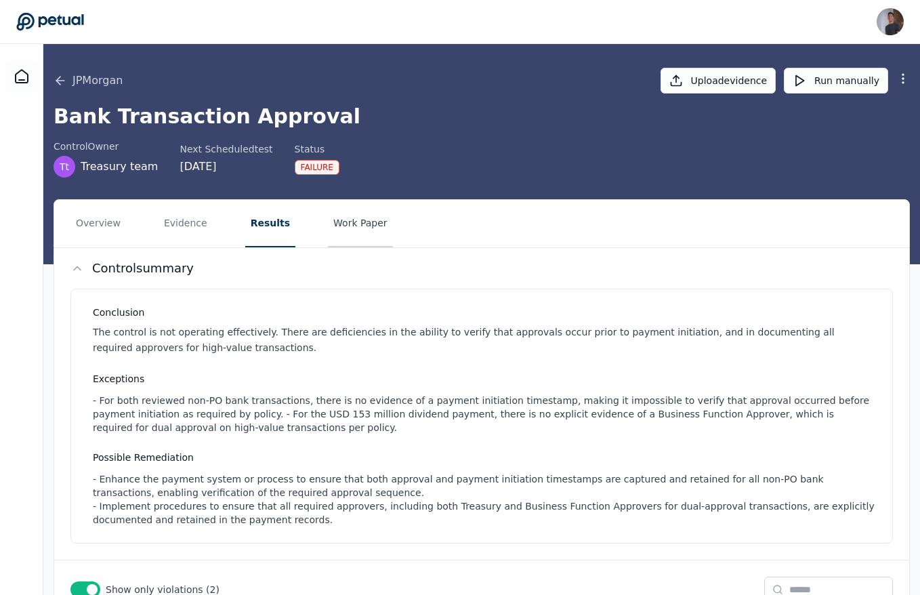
click at [351, 230] on button "Work Paper" at bounding box center [360, 223] width 65 height 47
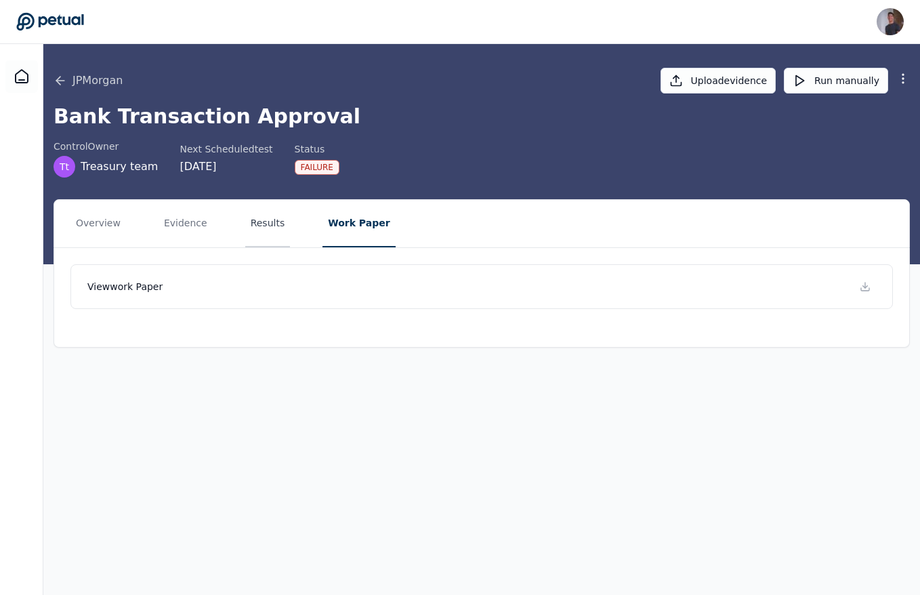
click at [275, 225] on button "Results" at bounding box center [267, 223] width 45 height 47
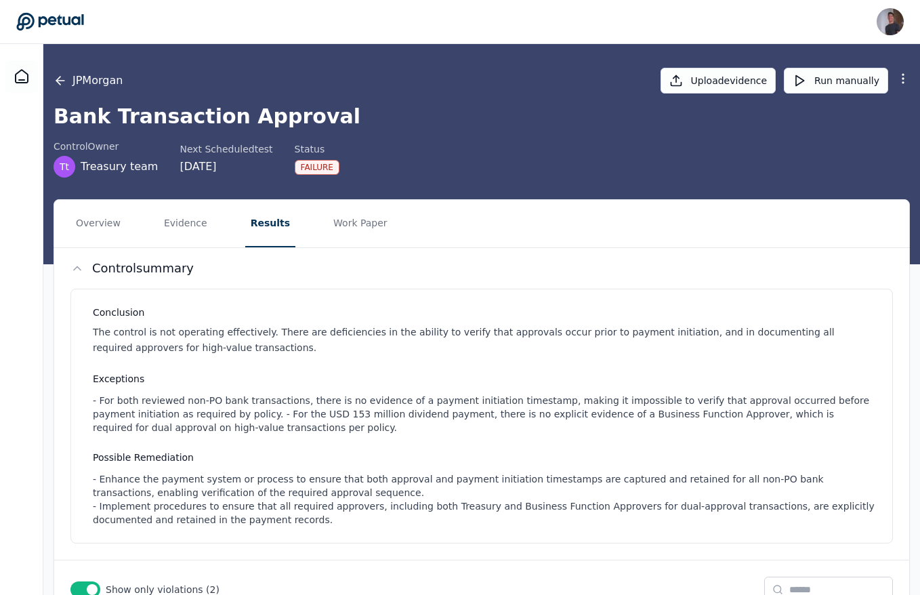
click at [58, 73] on button "JPMorgan" at bounding box center [88, 81] width 69 height 16
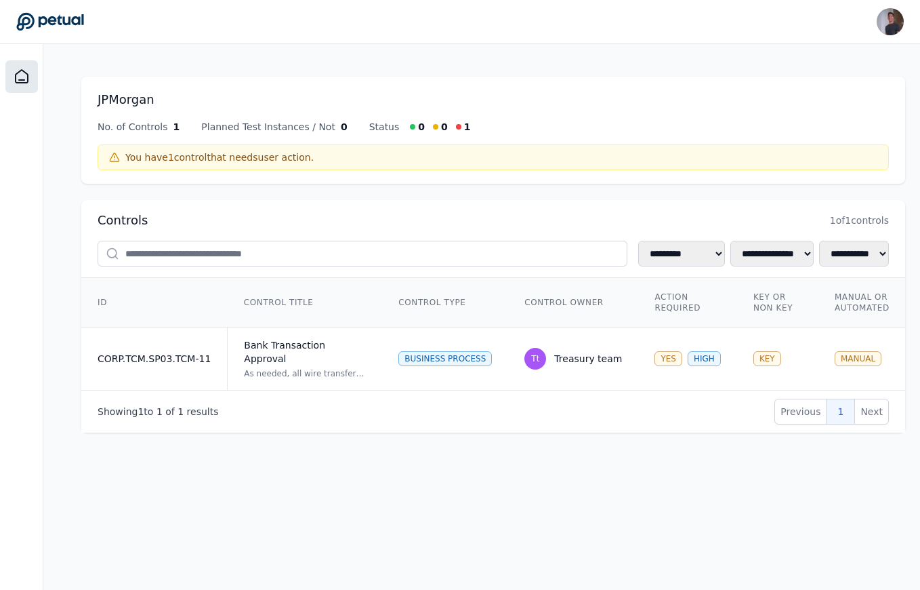
click at [21, 67] on div at bounding box center [21, 76] width 33 height 33
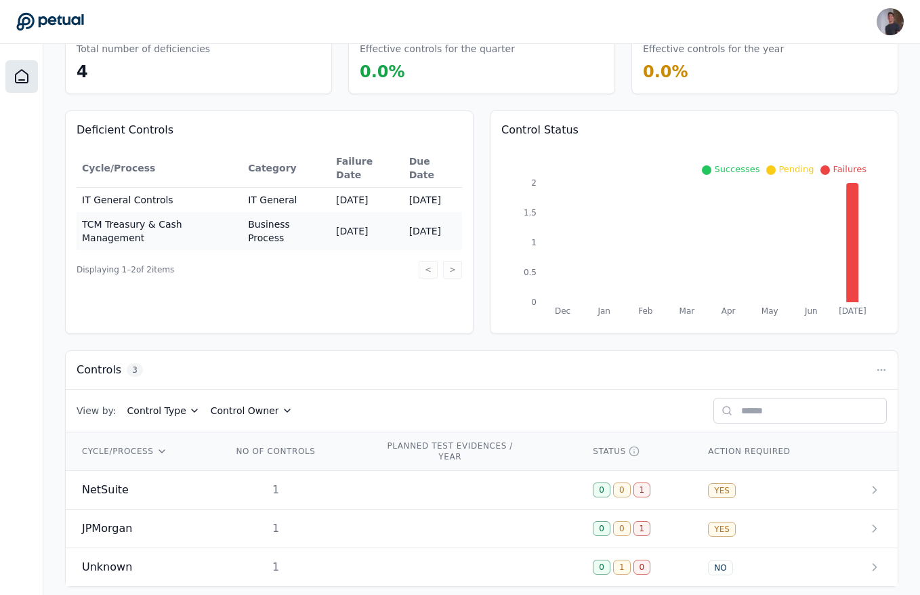
scroll to position [90, 0]
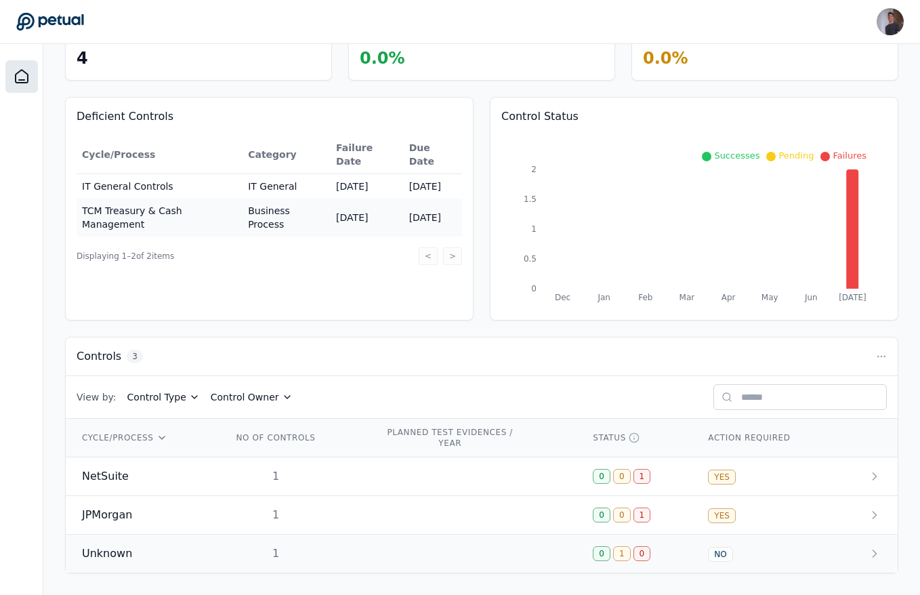
click at [229, 553] on td "1" at bounding box center [292, 554] width 153 height 39
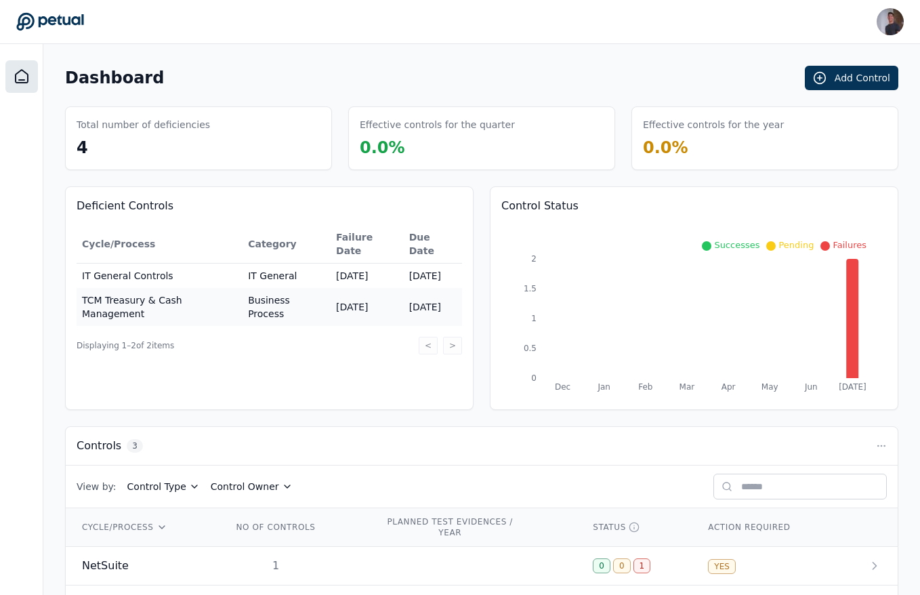
scroll to position [90, 0]
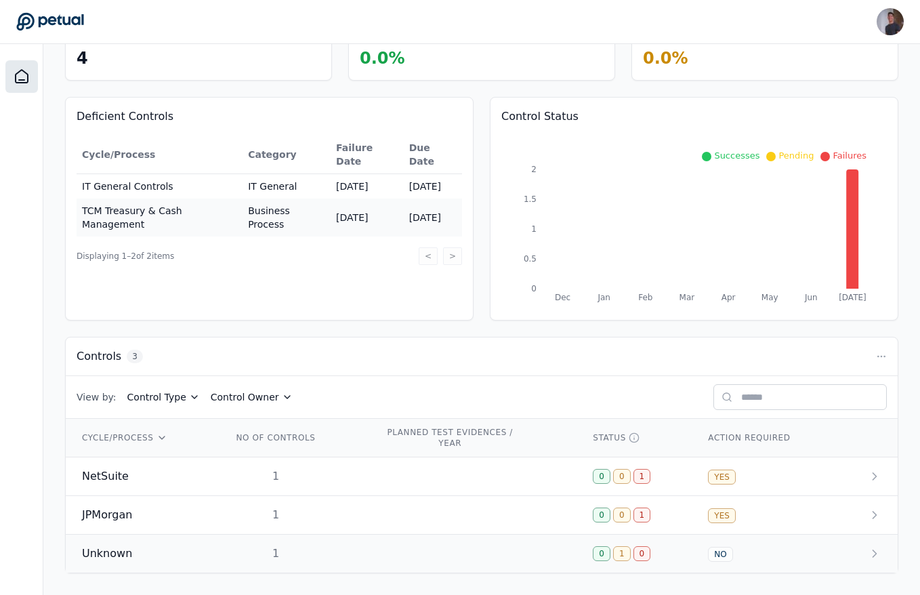
click at [197, 544] on td "Unknown" at bounding box center [141, 554] width 150 height 39
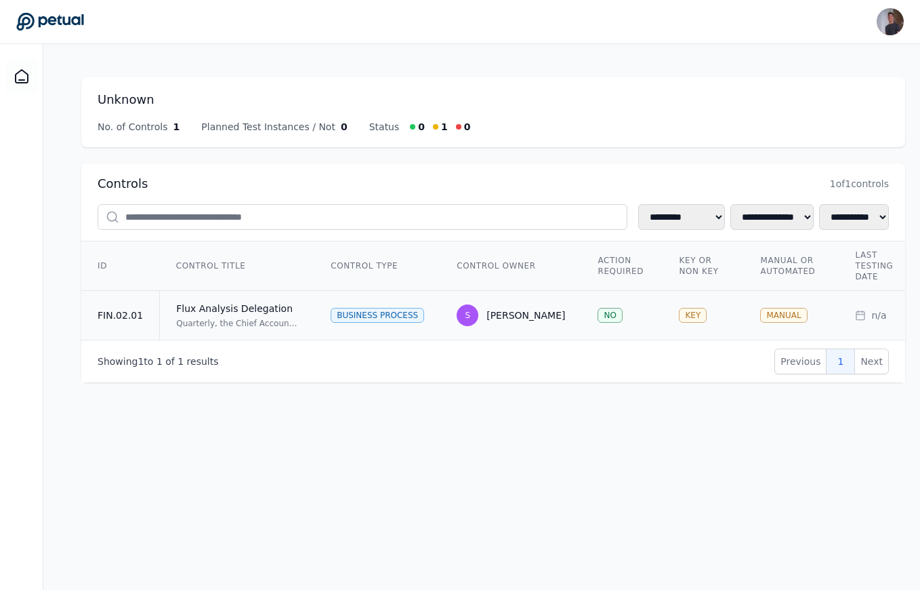
click at [292, 321] on div "Quarterly, the Chief Accounting Officer, or delegate, reviews the Flux Analysis…" at bounding box center [237, 323] width 122 height 11
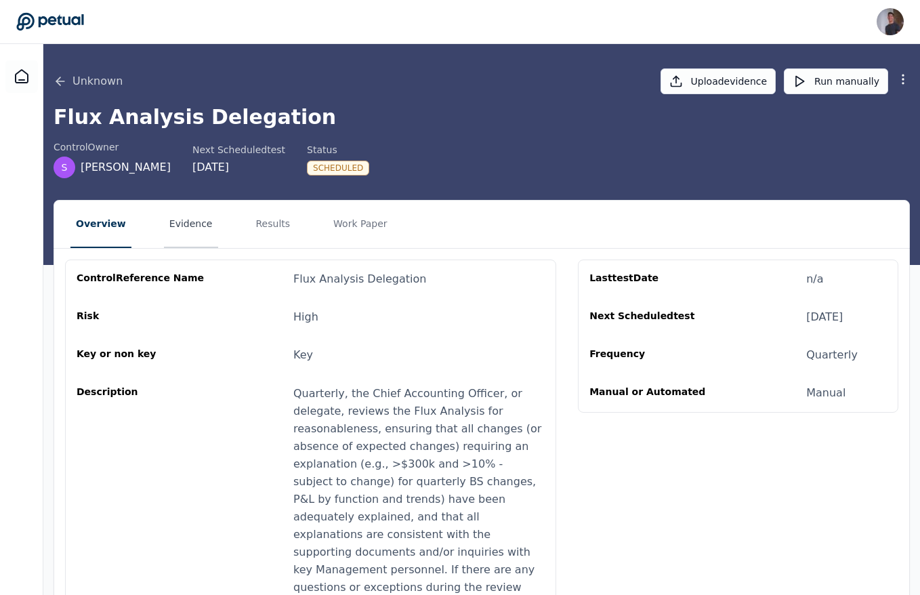
click at [202, 218] on button "Evidence" at bounding box center [191, 224] width 54 height 47
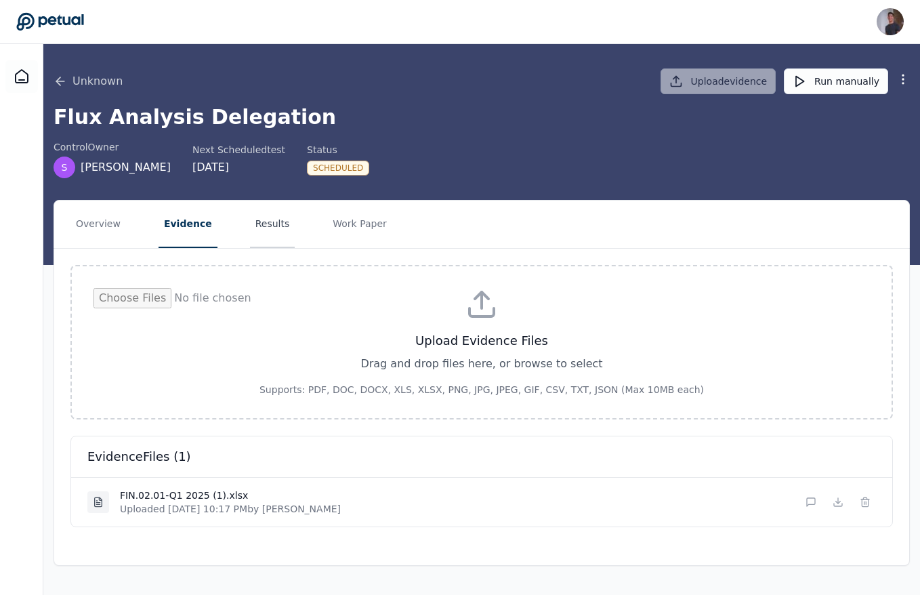
click at [260, 234] on button "Results" at bounding box center [272, 224] width 45 height 47
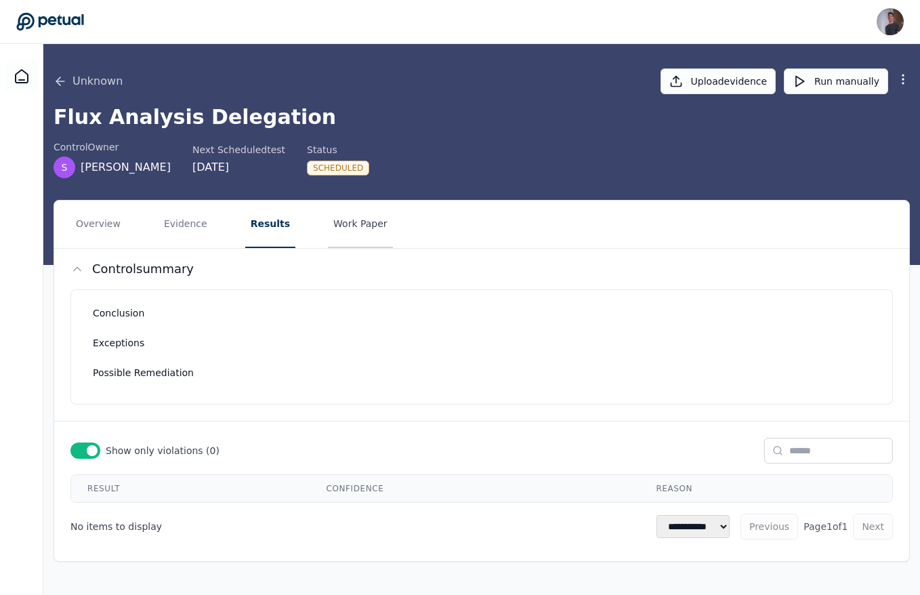
click at [371, 246] on button "Work Paper" at bounding box center [360, 224] width 65 height 47
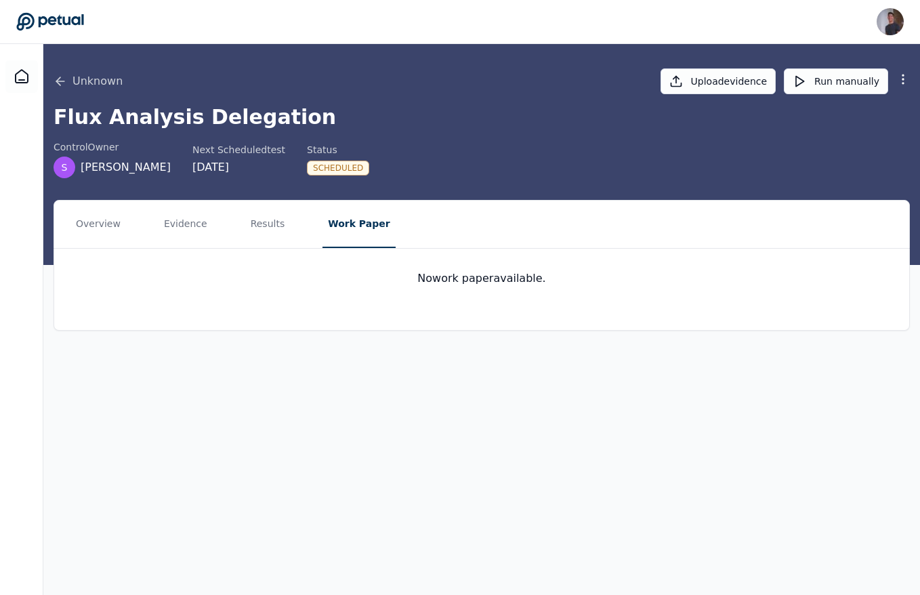
click at [283, 222] on nav "Overview Evidence Results Work Paper" at bounding box center [481, 224] width 855 height 47
click at [111, 219] on button "Overview" at bounding box center [98, 224] width 56 height 47
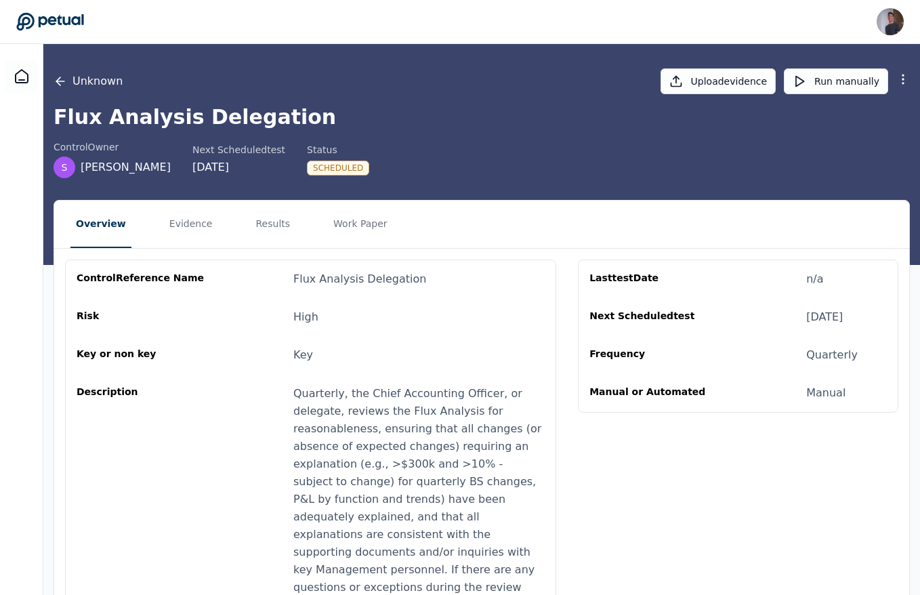
click at [60, 81] on icon at bounding box center [60, 81] width 8 height 0
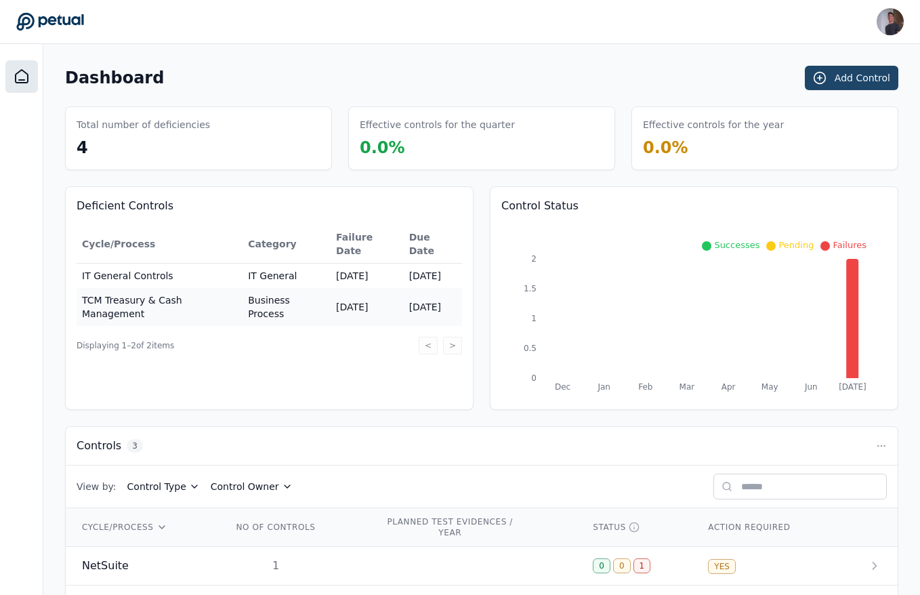
click at [845, 79] on button "Add Control" at bounding box center [852, 78] width 94 height 24
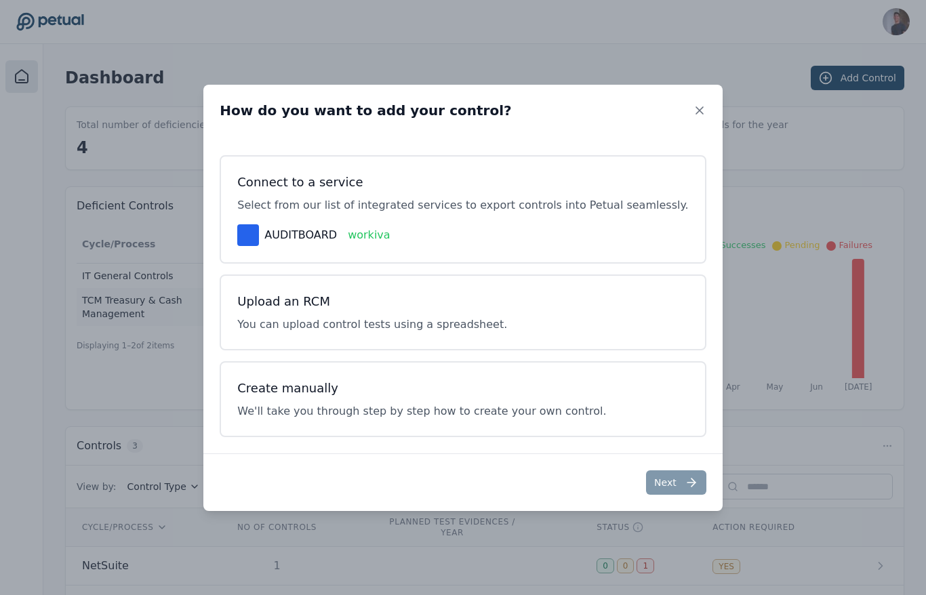
click at [678, 118] on div "How do you want to add your control?" at bounding box center [462, 111] width 519 height 52
click at [693, 113] on icon at bounding box center [700, 111] width 14 height 14
